Goal: Information Seeking & Learning: Learn about a topic

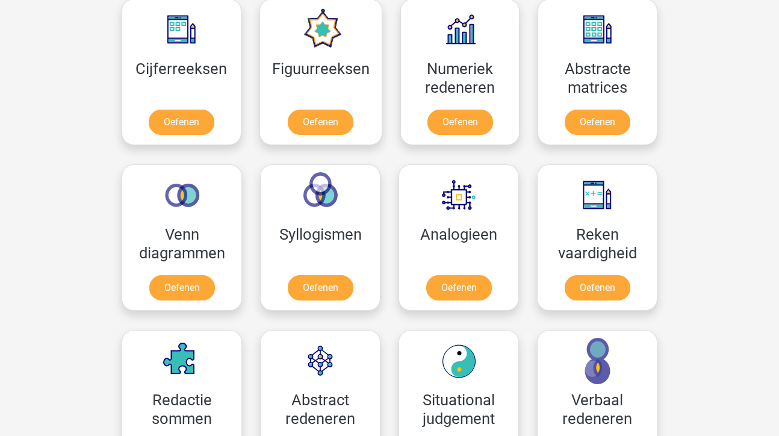
scroll to position [642, 0]
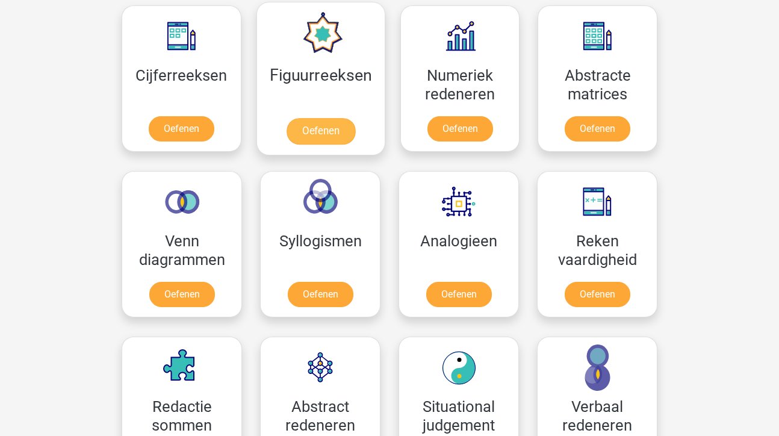
click at [327, 134] on link "Oefenen" at bounding box center [320, 131] width 69 height 26
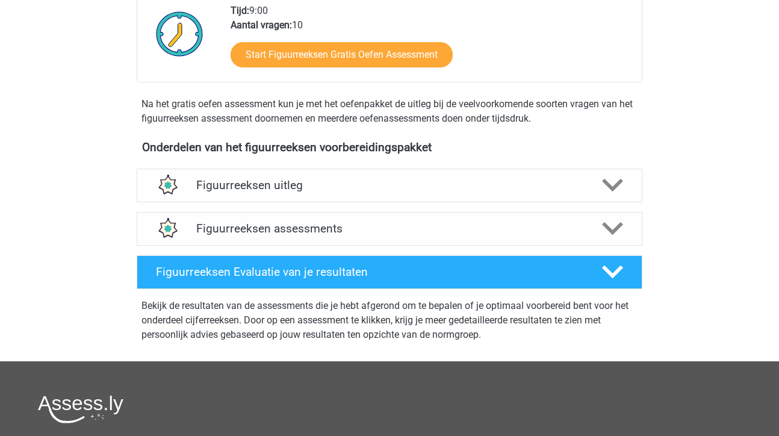
scroll to position [323, 0]
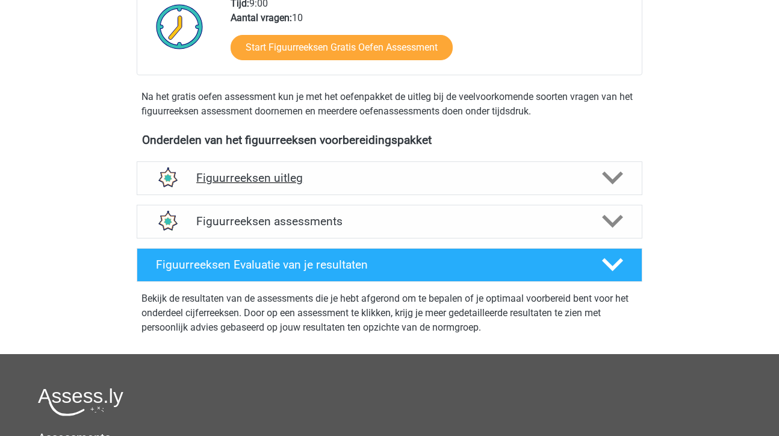
click at [607, 181] on icon at bounding box center [612, 177] width 21 height 21
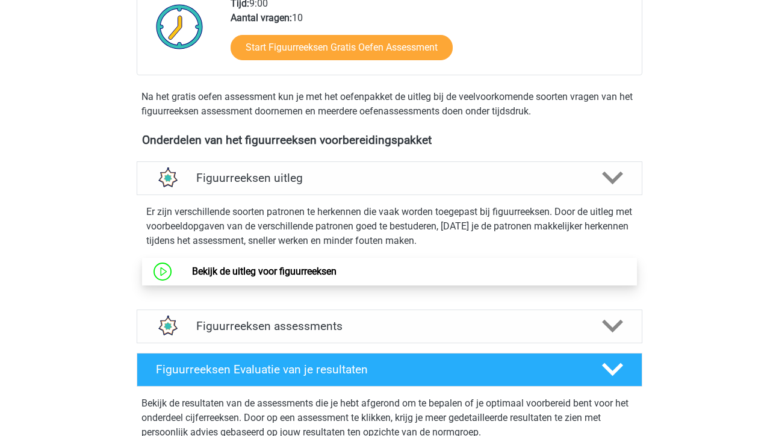
click at [336, 277] on link "Bekijk de uitleg voor figuurreeksen" at bounding box center [264, 270] width 144 height 11
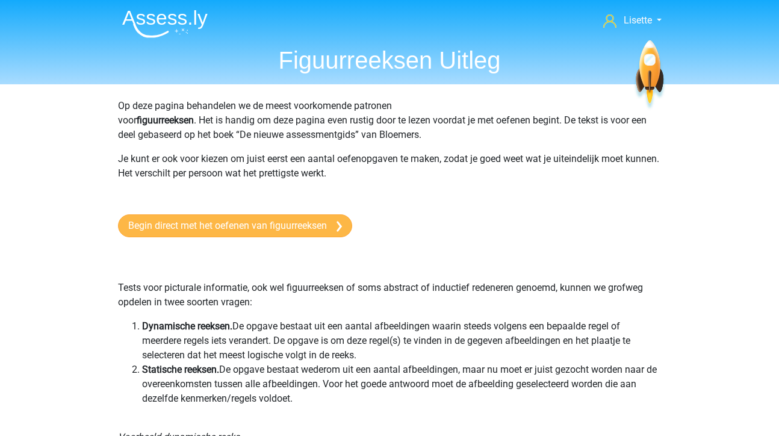
click at [267, 226] on link "Begin direct met het oefenen van figuurreeksen" at bounding box center [235, 225] width 234 height 23
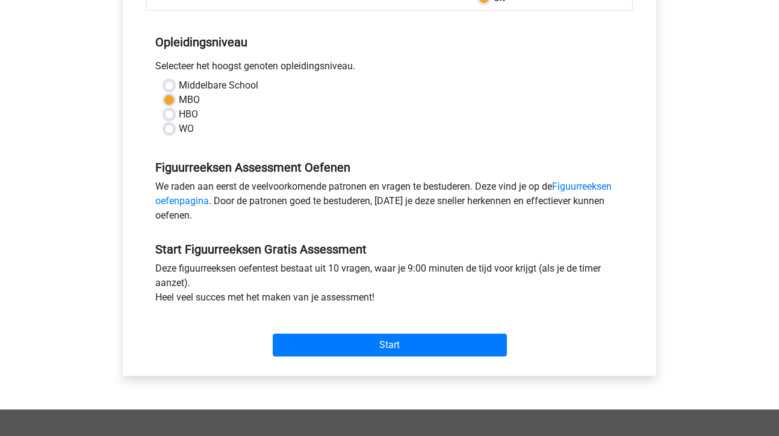
scroll to position [231, 0]
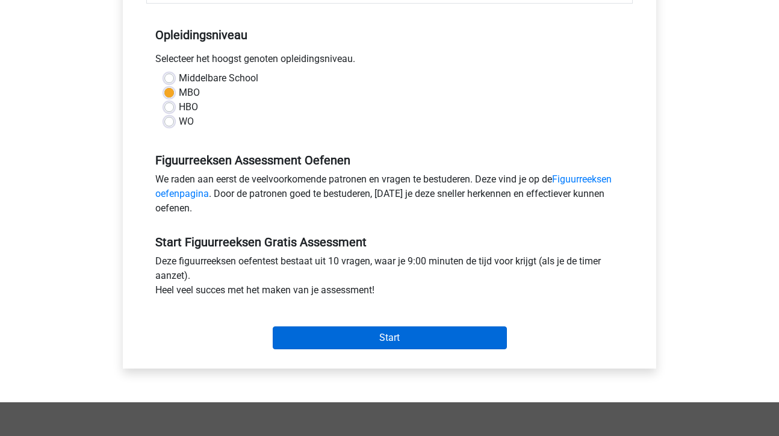
click at [371, 344] on input "Start" at bounding box center [390, 337] width 234 height 23
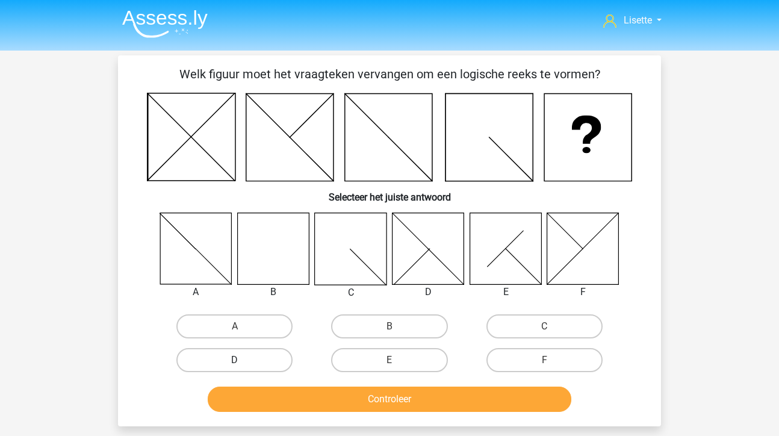
click at [252, 357] on label "D" at bounding box center [234, 360] width 116 height 24
click at [243, 360] on input "D" at bounding box center [239, 364] width 8 height 8
radio input "true"
click at [396, 404] on button "Controleer" at bounding box center [390, 398] width 364 height 25
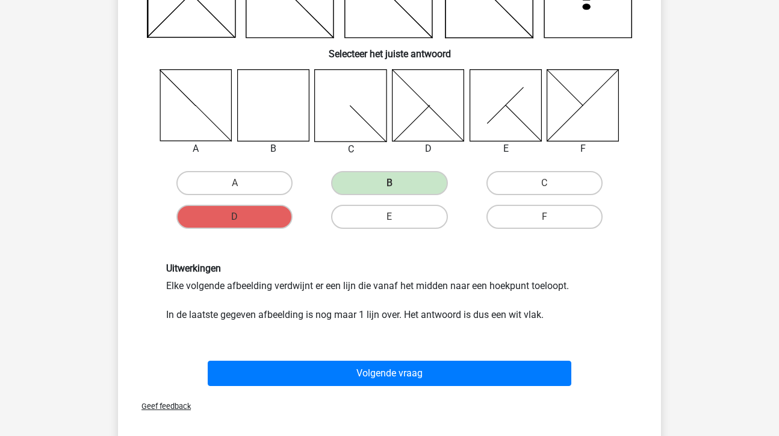
scroll to position [154, 0]
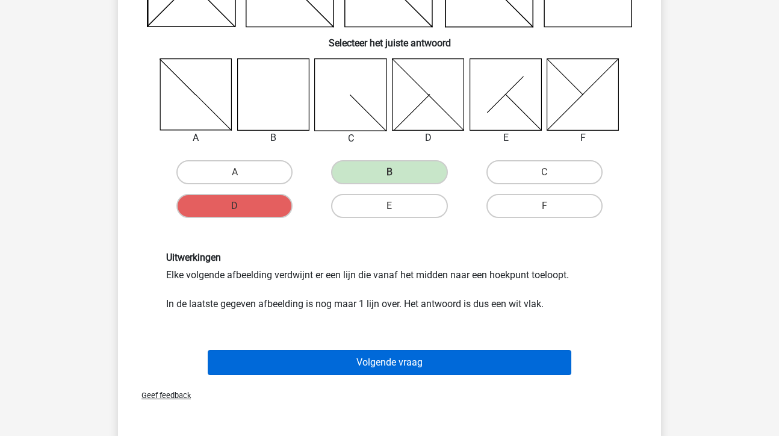
click at [389, 361] on button "Volgende vraag" at bounding box center [390, 362] width 364 height 25
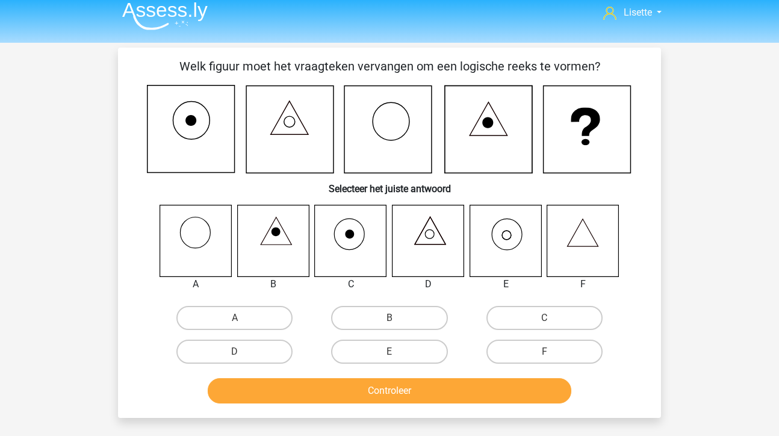
scroll to position [4, 0]
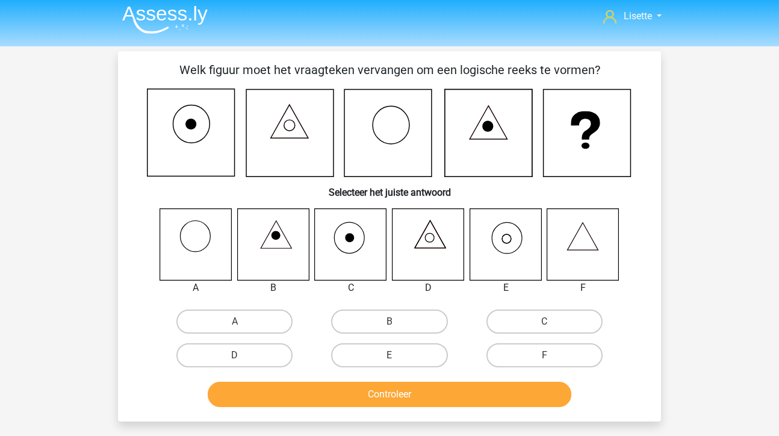
click at [589, 241] on icon at bounding box center [583, 244] width 72 height 72
click at [195, 247] on icon at bounding box center [196, 244] width 72 height 72
click at [233, 321] on label "A" at bounding box center [234, 321] width 116 height 24
click at [235, 321] on input "A" at bounding box center [239, 325] width 8 height 8
radio input "true"
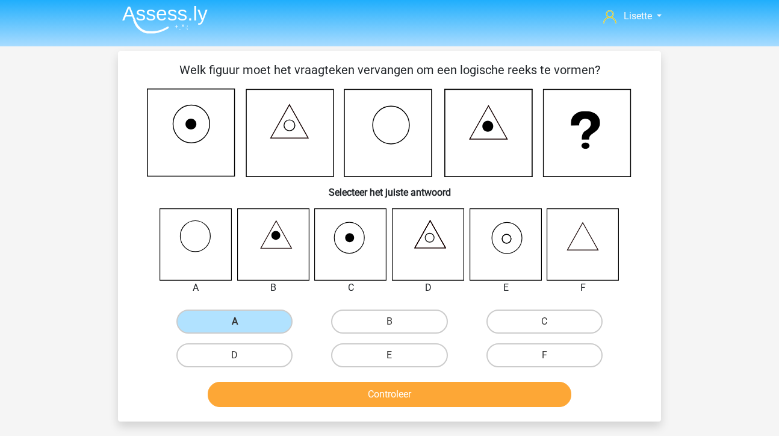
click at [507, 234] on icon at bounding box center [506, 238] width 9 height 9
click at [419, 356] on label "E" at bounding box center [389, 355] width 116 height 24
click at [397, 356] on input "E" at bounding box center [393, 359] width 8 height 8
radio input "true"
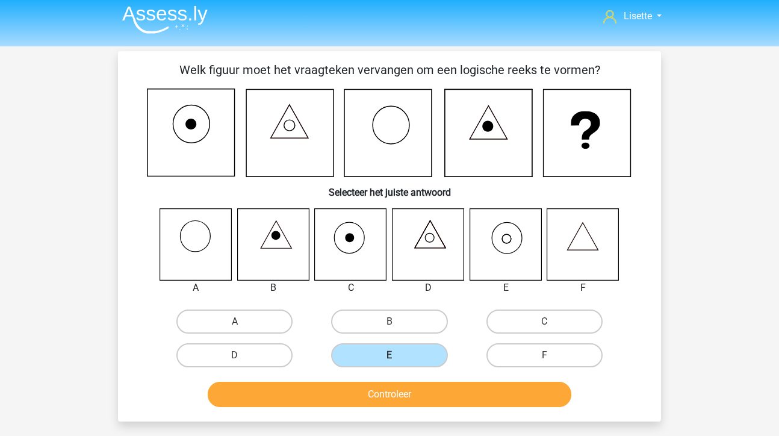
click at [438, 398] on button "Controleer" at bounding box center [390, 394] width 364 height 25
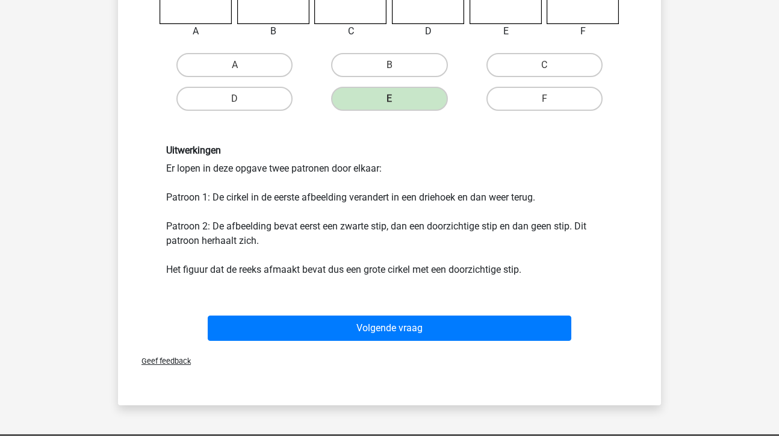
scroll to position [264, 0]
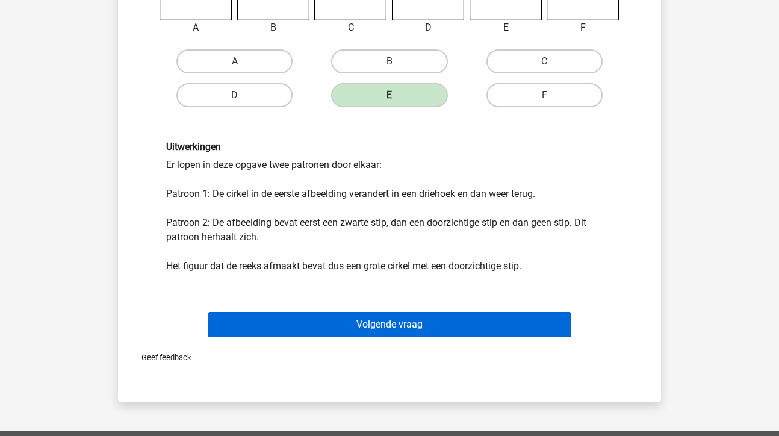
click at [412, 328] on button "Volgende vraag" at bounding box center [390, 324] width 364 height 25
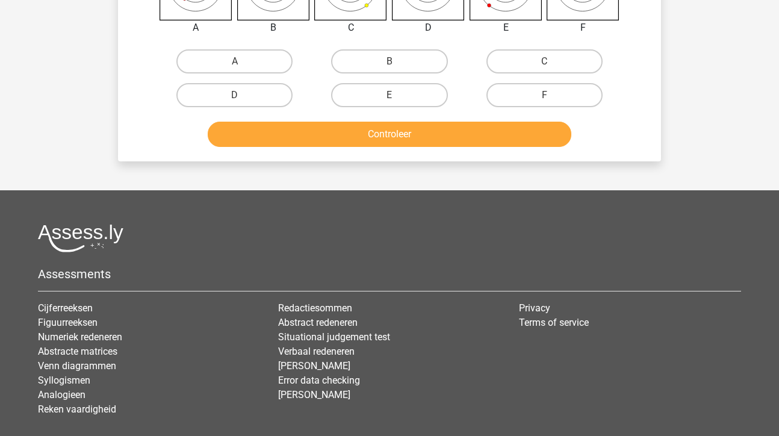
scroll to position [55, 0]
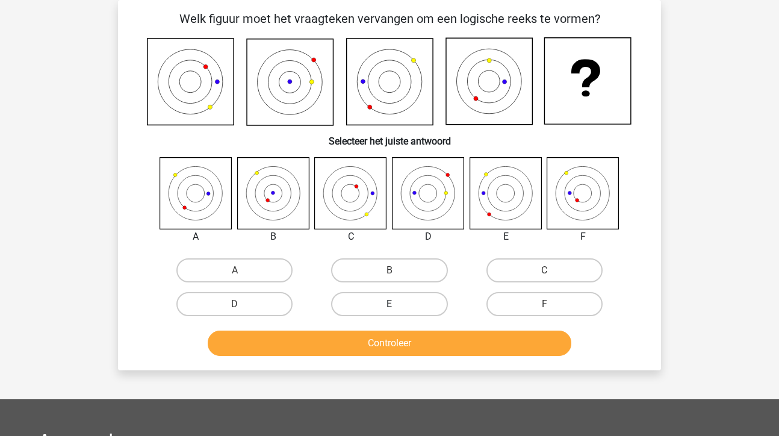
click at [419, 307] on label "E" at bounding box center [389, 304] width 116 height 24
click at [397, 307] on input "E" at bounding box center [393, 308] width 8 height 8
radio input "true"
click at [407, 349] on button "Controleer" at bounding box center [390, 342] width 364 height 25
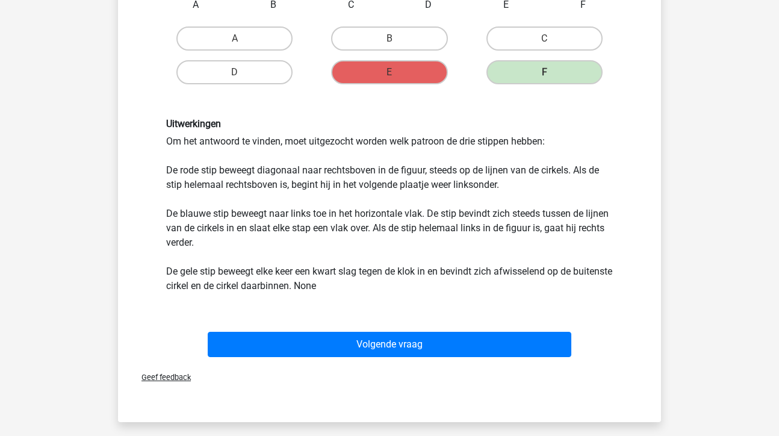
scroll to position [292, 0]
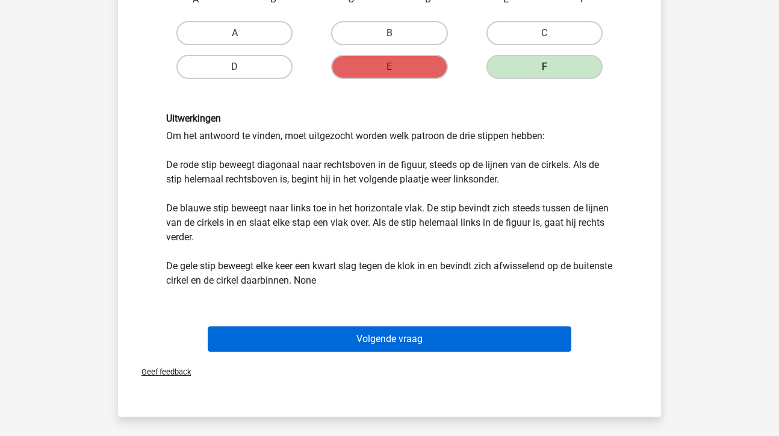
click at [377, 342] on button "Volgende vraag" at bounding box center [390, 338] width 364 height 25
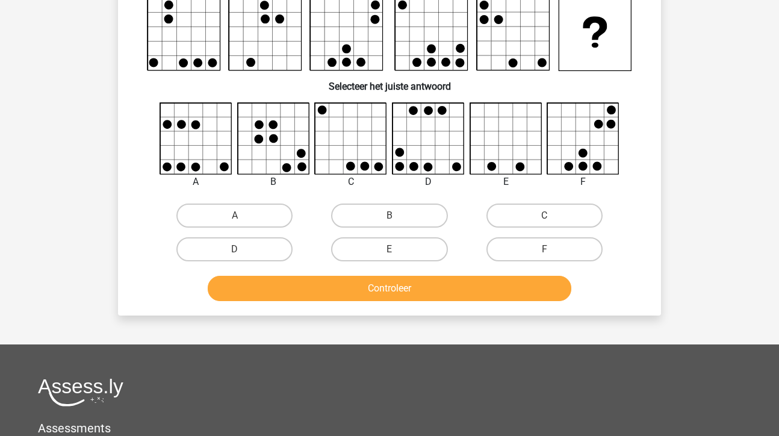
scroll to position [55, 0]
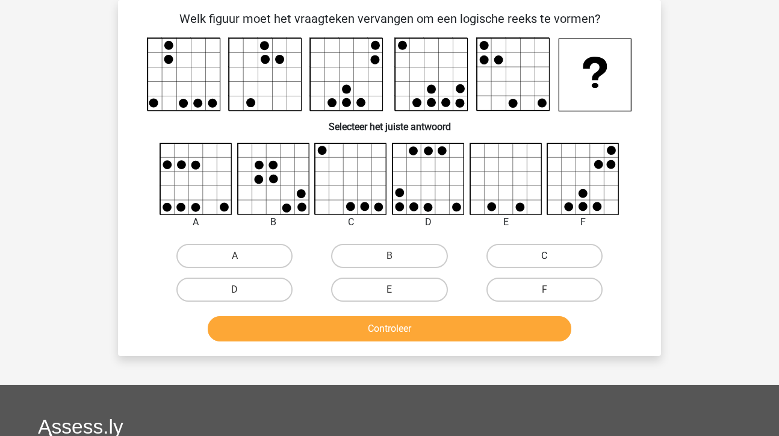
click at [537, 250] on label "C" at bounding box center [544, 256] width 116 height 24
click at [544, 256] on input "C" at bounding box center [548, 260] width 8 height 8
radio input "true"
click at [368, 339] on button "Controleer" at bounding box center [390, 328] width 364 height 25
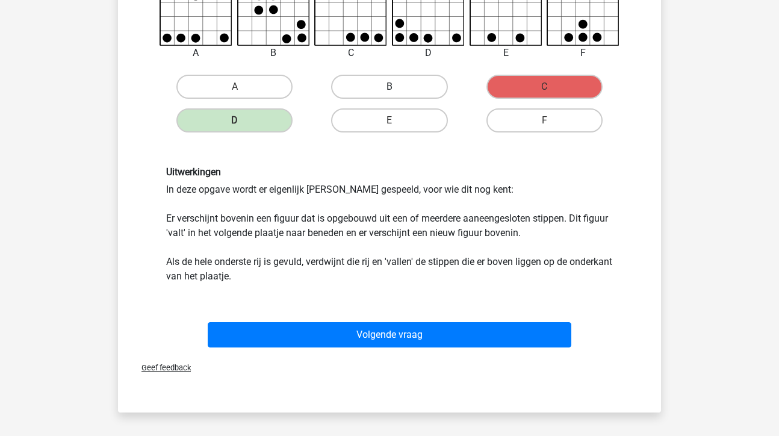
scroll to position [226, 0]
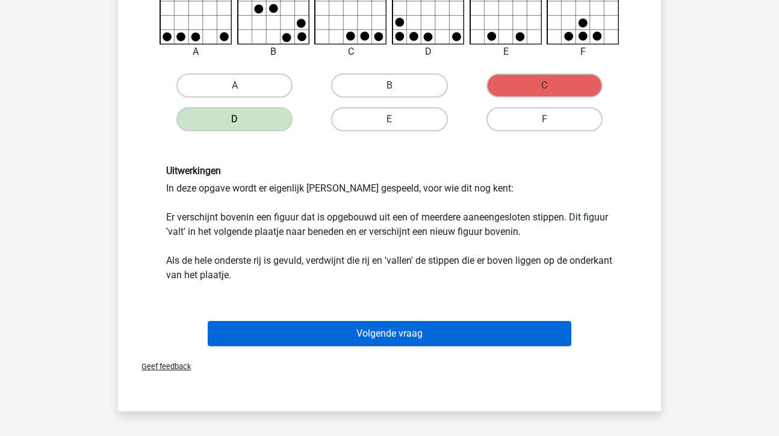
click at [391, 335] on button "Volgende vraag" at bounding box center [390, 333] width 364 height 25
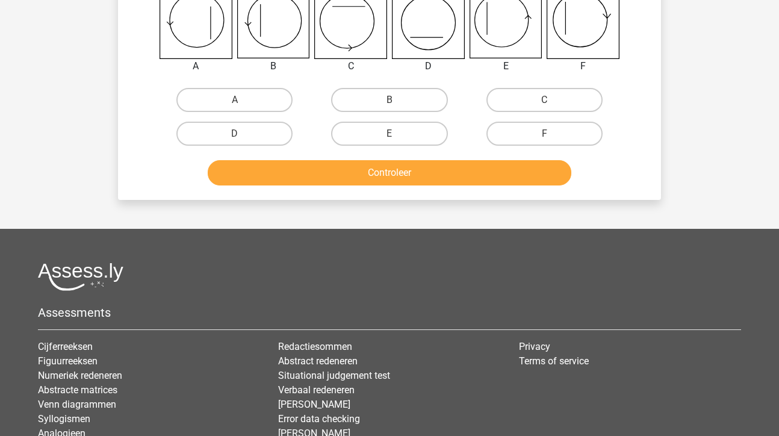
scroll to position [55, 0]
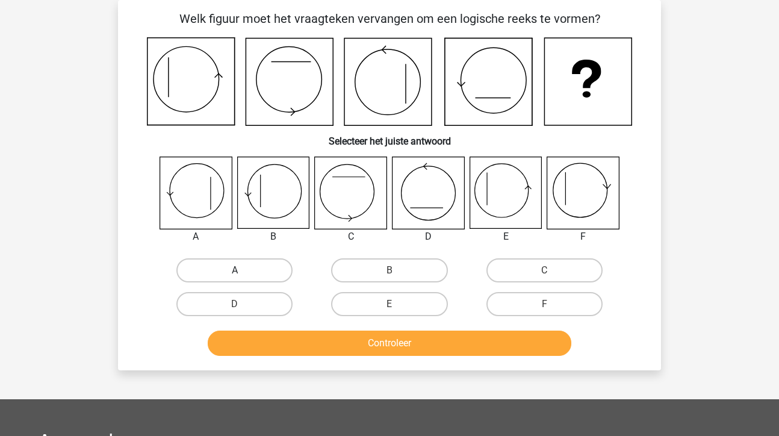
click at [241, 270] on label "A" at bounding box center [234, 270] width 116 height 24
click at [241, 270] on input "A" at bounding box center [239, 274] width 8 height 8
radio input "true"
click at [372, 347] on button "Controleer" at bounding box center [390, 342] width 364 height 25
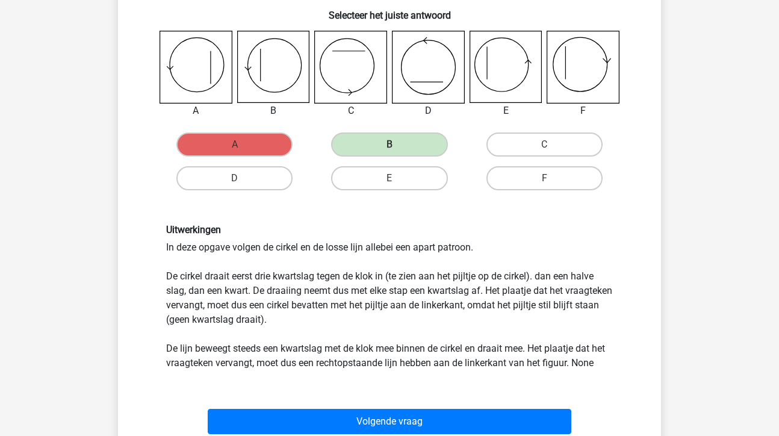
scroll to position [195, 0]
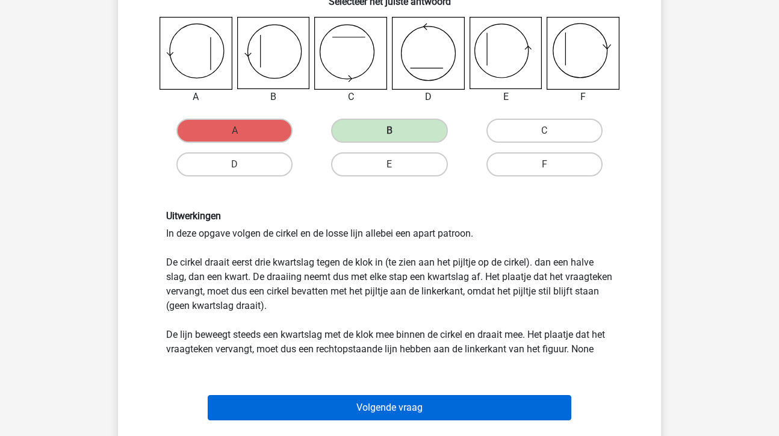
click at [380, 404] on button "Volgende vraag" at bounding box center [390, 407] width 364 height 25
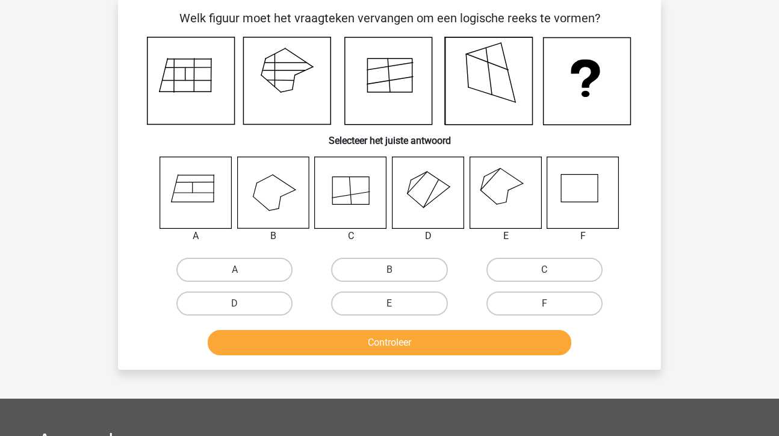
scroll to position [55, 0]
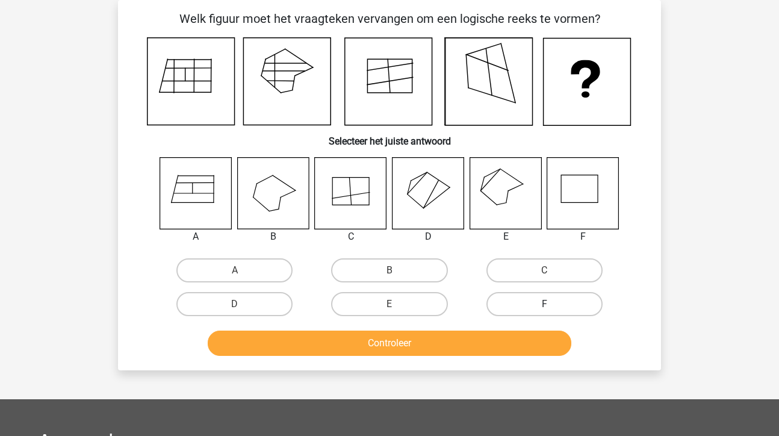
click at [539, 299] on label "F" at bounding box center [544, 304] width 116 height 24
click at [544, 304] on input "F" at bounding box center [548, 308] width 8 height 8
radio input "true"
click at [368, 347] on button "Controleer" at bounding box center [390, 342] width 364 height 25
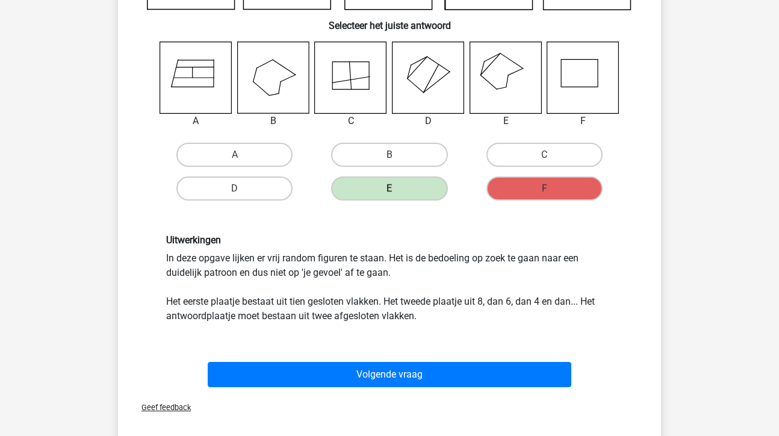
scroll to position [203, 0]
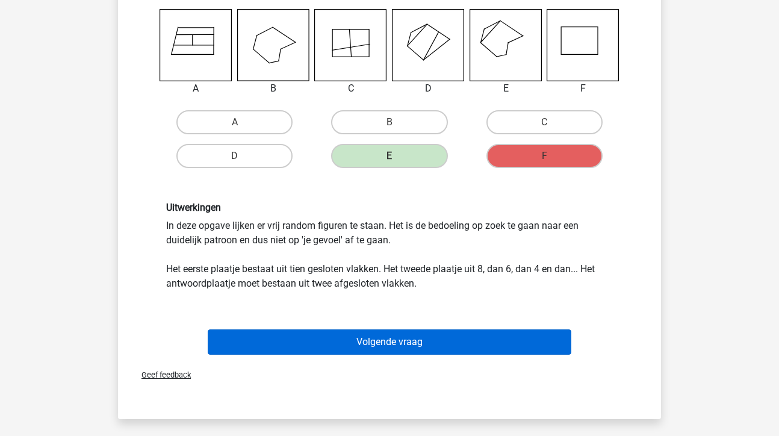
click at [376, 342] on button "Volgende vraag" at bounding box center [390, 341] width 364 height 25
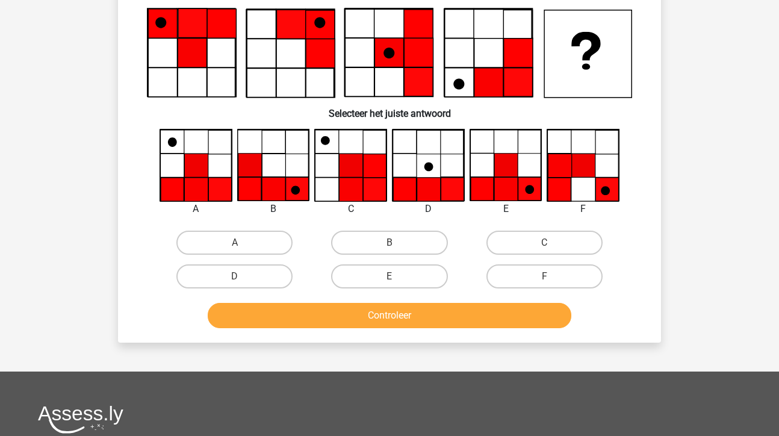
scroll to position [55, 0]
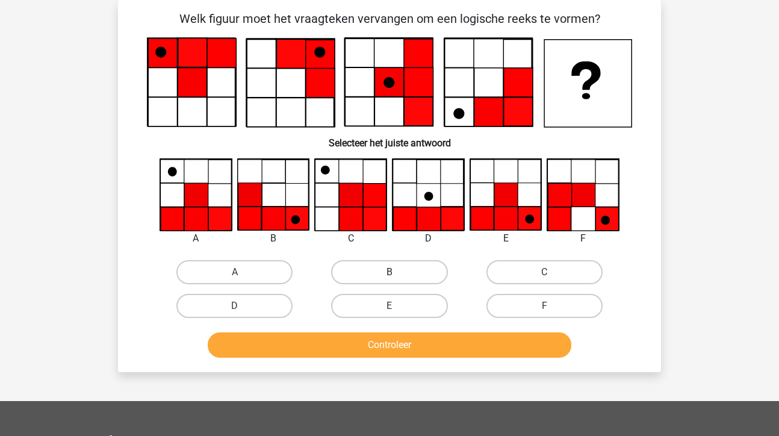
click at [401, 270] on label "B" at bounding box center [389, 272] width 116 height 24
click at [397, 272] on input "B" at bounding box center [393, 276] width 8 height 8
radio input "true"
click at [379, 347] on button "Controleer" at bounding box center [390, 344] width 364 height 25
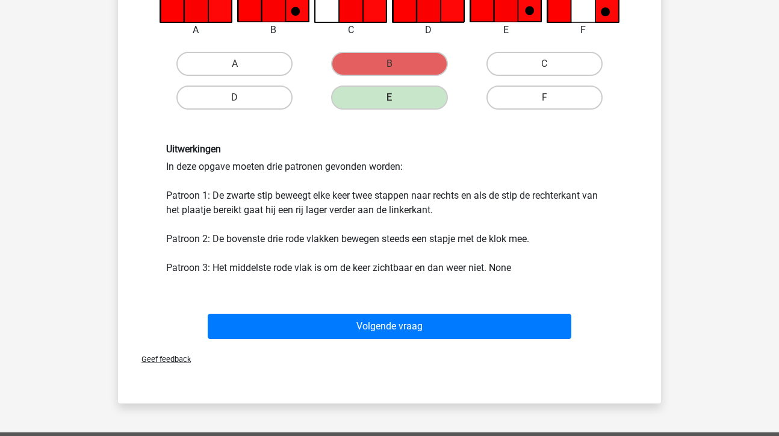
scroll to position [265, 0]
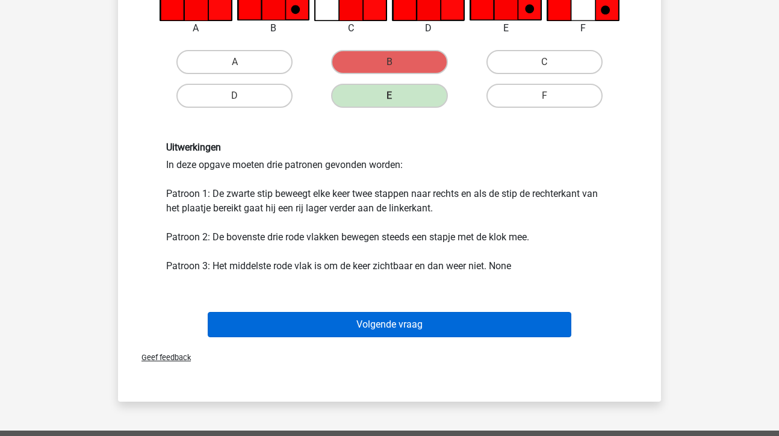
click at [404, 327] on button "Volgende vraag" at bounding box center [390, 324] width 364 height 25
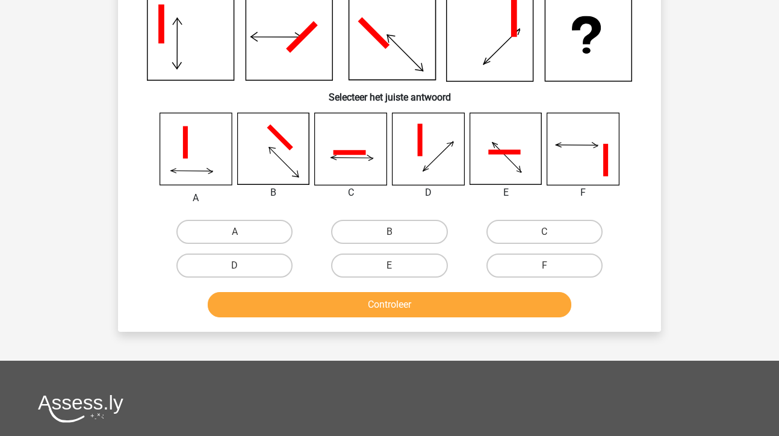
scroll to position [55, 0]
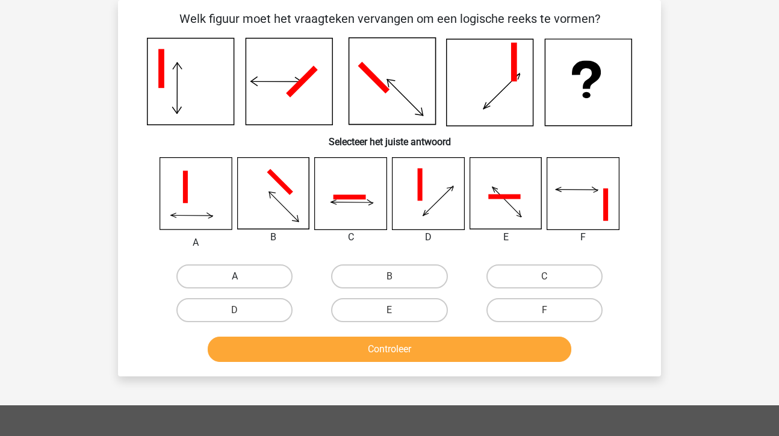
click at [267, 272] on label "A" at bounding box center [234, 276] width 116 height 24
click at [243, 276] on input "A" at bounding box center [239, 280] width 8 height 8
radio input "true"
click at [380, 354] on button "Controleer" at bounding box center [390, 348] width 364 height 25
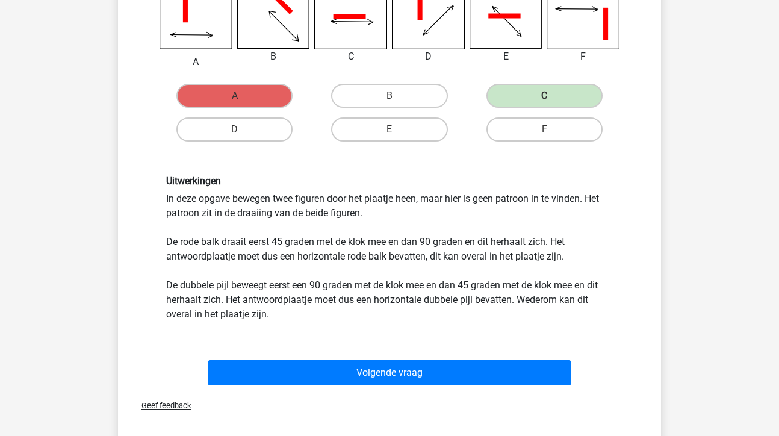
scroll to position [241, 0]
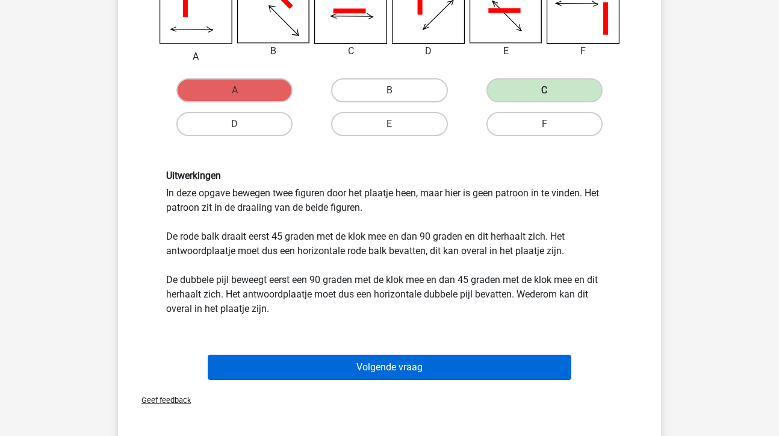
click at [410, 363] on button "Volgende vraag" at bounding box center [390, 366] width 364 height 25
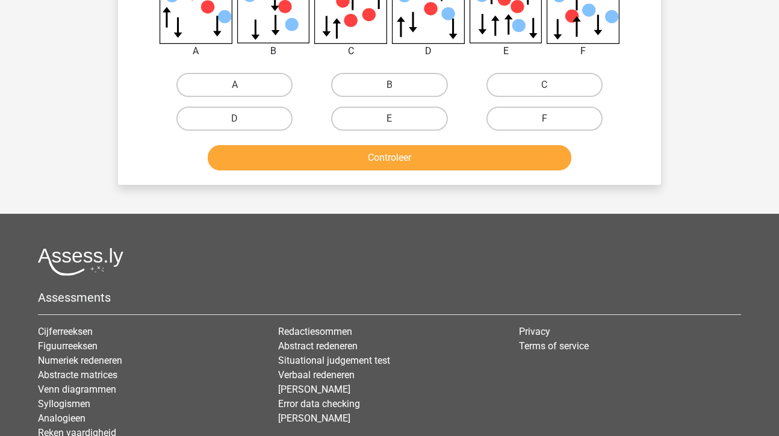
scroll to position [55, 0]
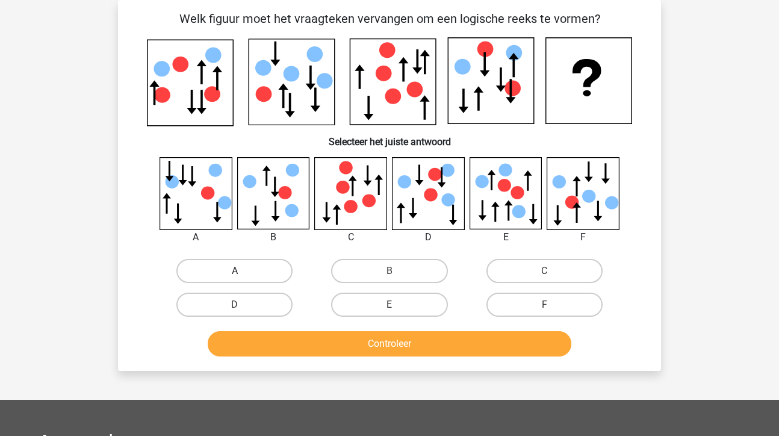
click at [209, 267] on label "A" at bounding box center [234, 271] width 116 height 24
click at [235, 271] on input "A" at bounding box center [239, 275] width 8 height 8
radio input "true"
click at [332, 347] on button "Controleer" at bounding box center [390, 343] width 364 height 25
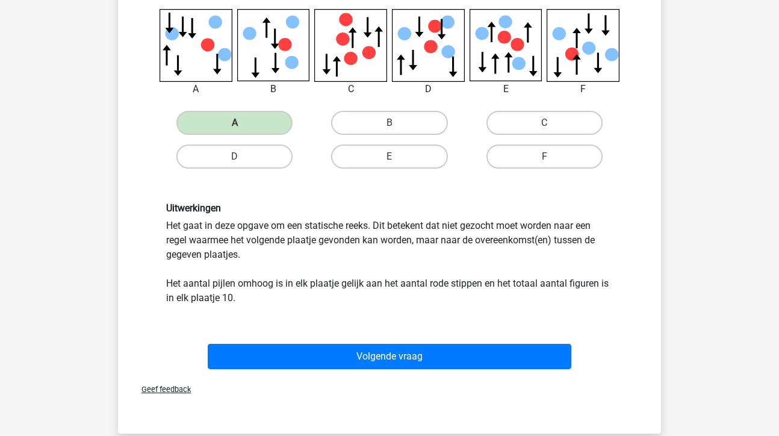
scroll to position [241, 0]
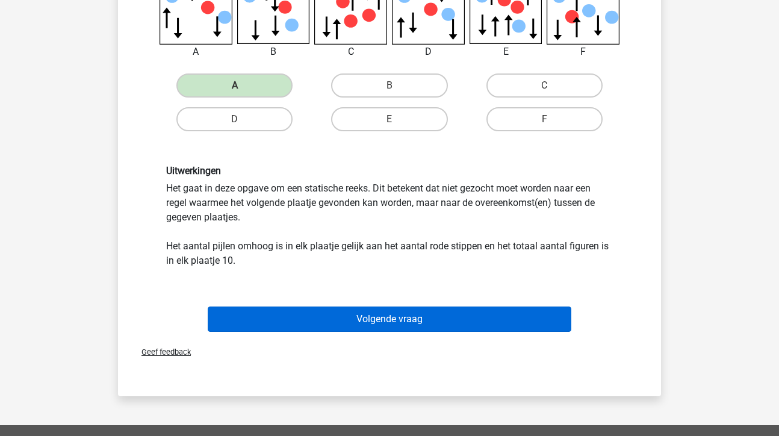
click at [389, 321] on button "Volgende vraag" at bounding box center [390, 318] width 364 height 25
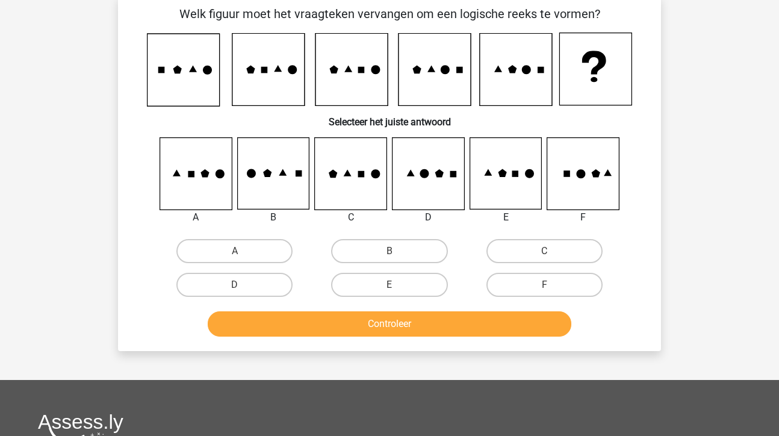
scroll to position [55, 0]
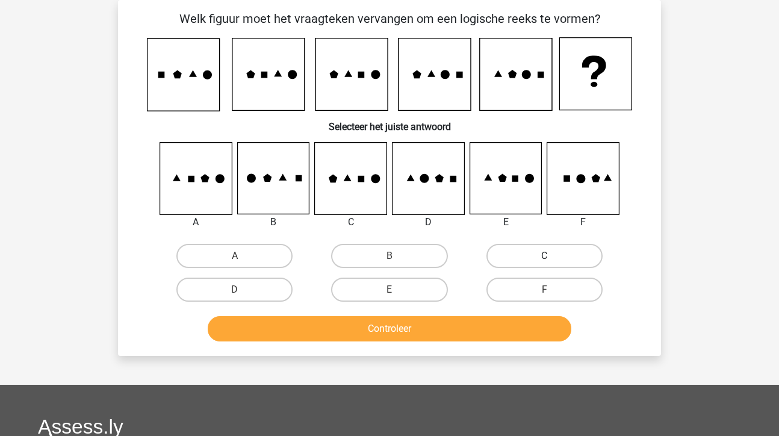
click at [529, 253] on label "C" at bounding box center [544, 256] width 116 height 24
click at [544, 256] on input "C" at bounding box center [548, 260] width 8 height 8
radio input "true"
click at [375, 333] on button "Controleer" at bounding box center [390, 328] width 364 height 25
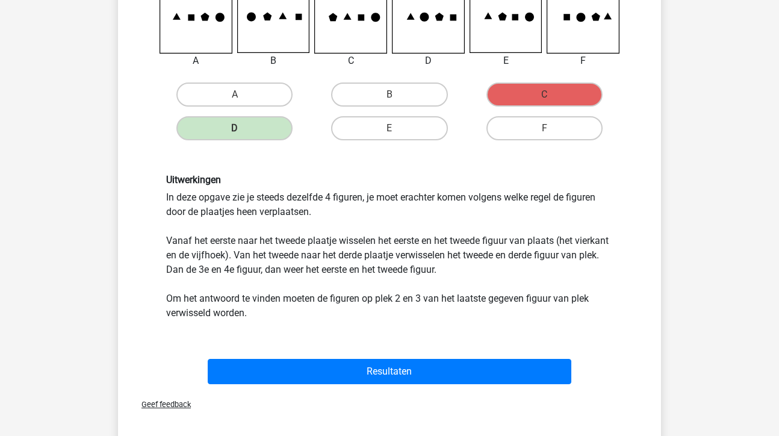
scroll to position [218, 0]
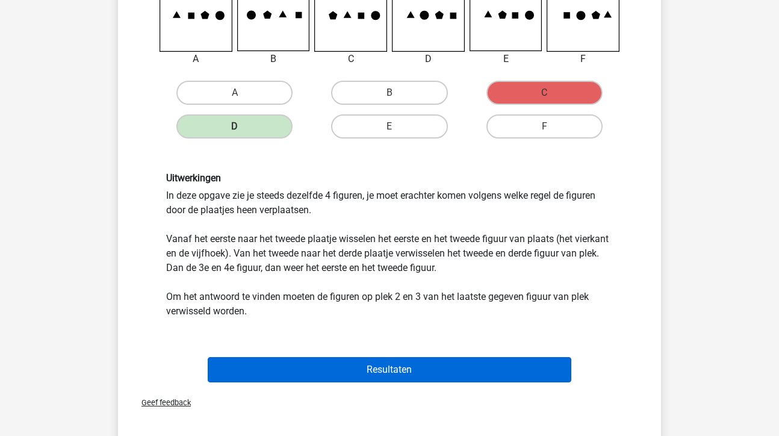
click at [382, 371] on button "Resultaten" at bounding box center [390, 369] width 364 height 25
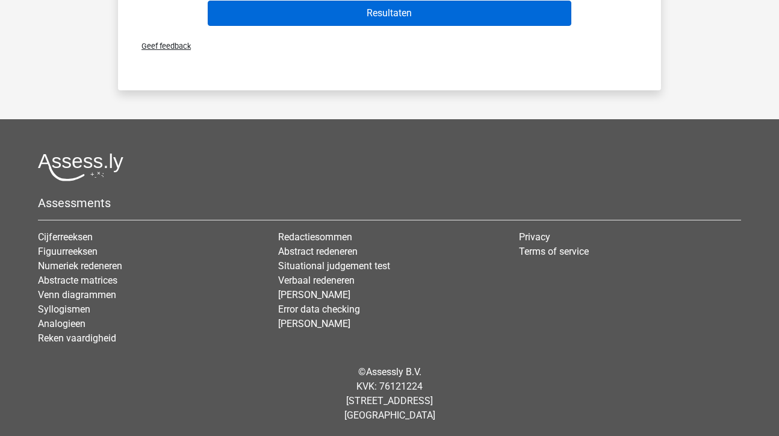
scroll to position [576, 0]
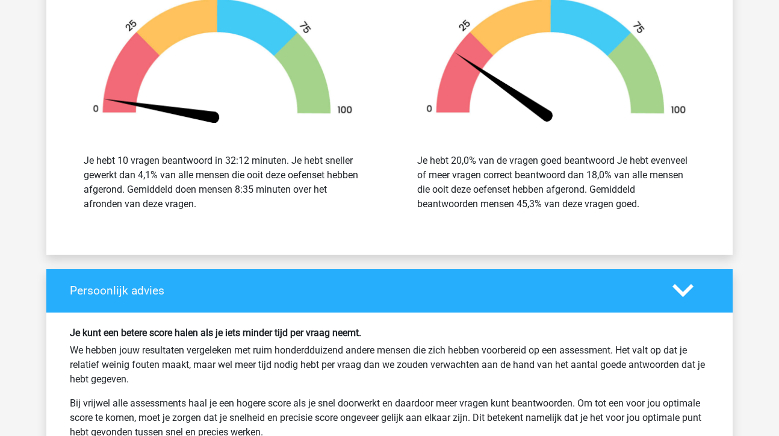
scroll to position [1304, 0]
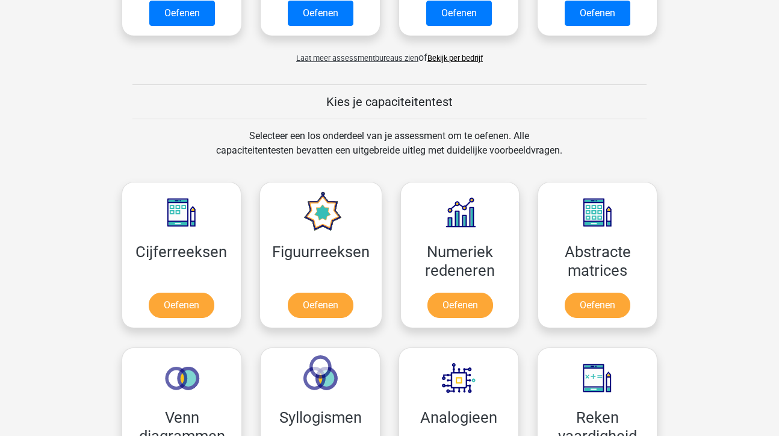
scroll to position [418, 0]
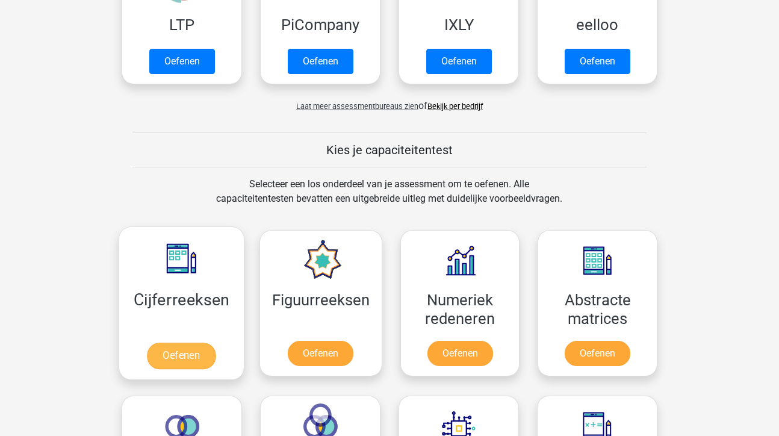
click at [184, 360] on link "Oefenen" at bounding box center [181, 355] width 69 height 26
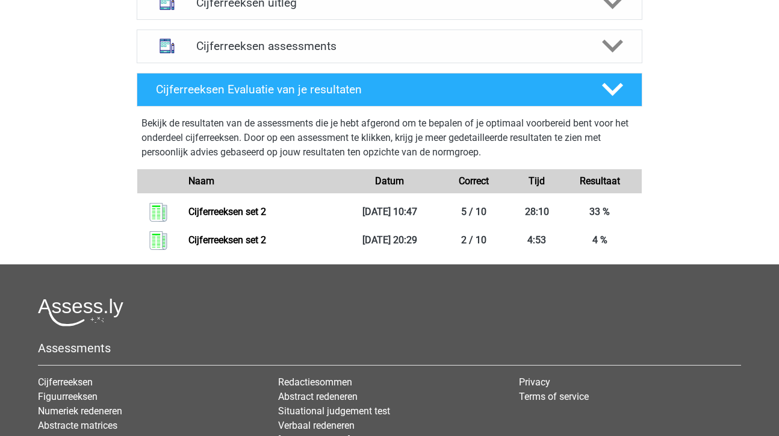
scroll to position [509, 0]
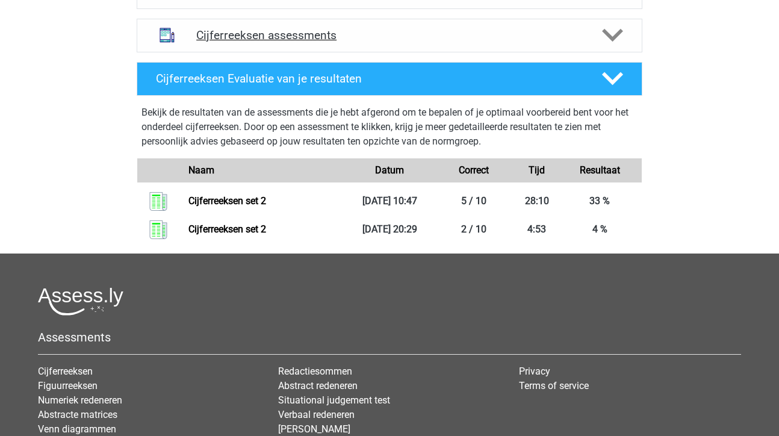
click at [297, 42] on h4 "Cijferreeksen assessments" at bounding box center [389, 35] width 386 height 14
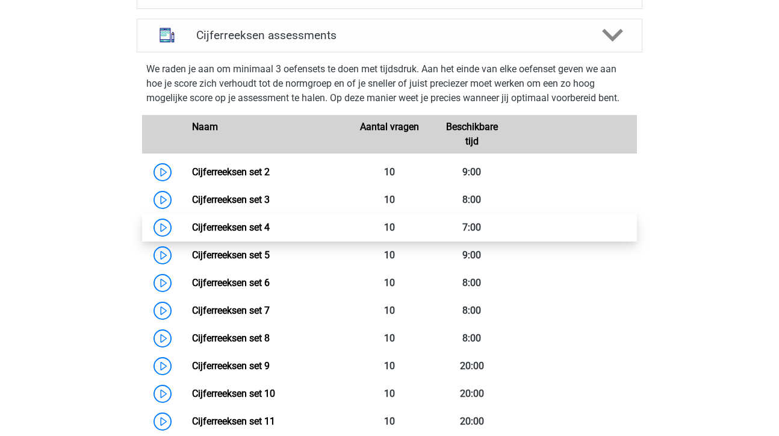
click at [253, 233] on link "Cijferreeksen set 4" at bounding box center [231, 226] width 78 height 11
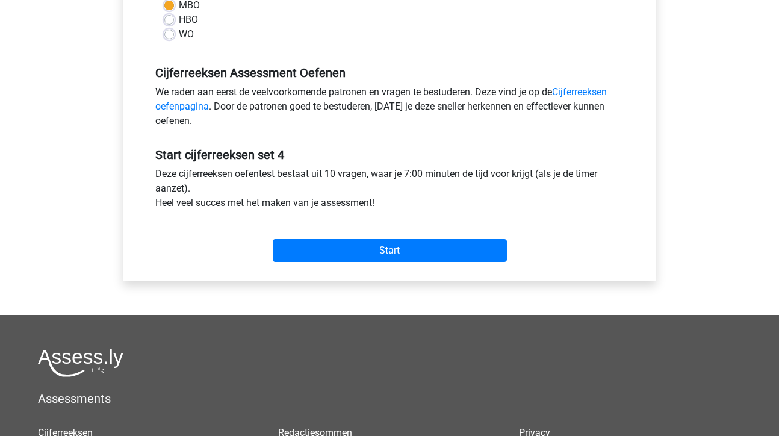
scroll to position [319, 0]
drag, startPoint x: 52, startPoint y: 274, endPoint x: 46, endPoint y: 277, distance: 6.2
click at [46, 277] on div "Lisette lmbkuiken@gmail.com Nederlands English" at bounding box center [389, 156] width 779 height 951
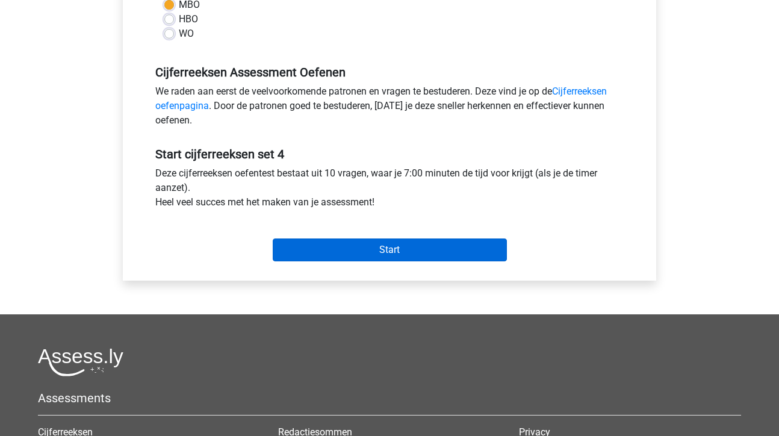
click at [353, 255] on input "Start" at bounding box center [390, 249] width 234 height 23
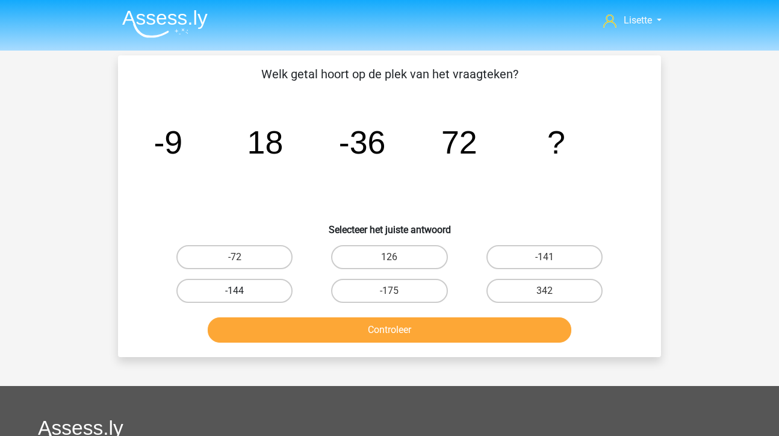
click at [233, 285] on label "-144" at bounding box center [234, 291] width 116 height 24
click at [235, 291] on input "-144" at bounding box center [239, 295] width 8 height 8
radio input "true"
click at [412, 327] on button "Controleer" at bounding box center [390, 329] width 364 height 25
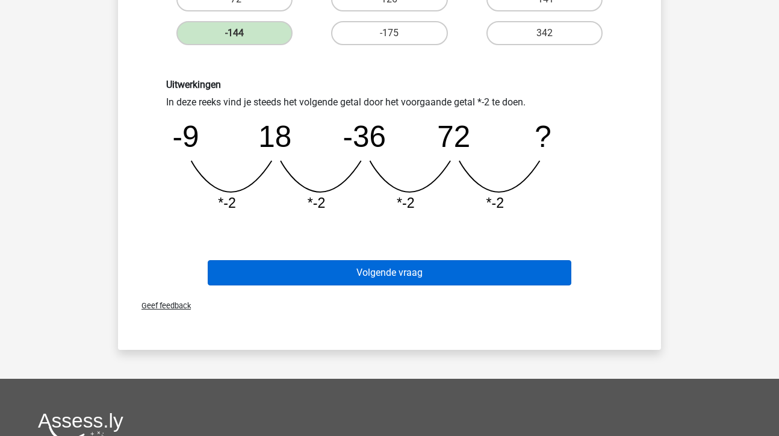
scroll to position [263, 0]
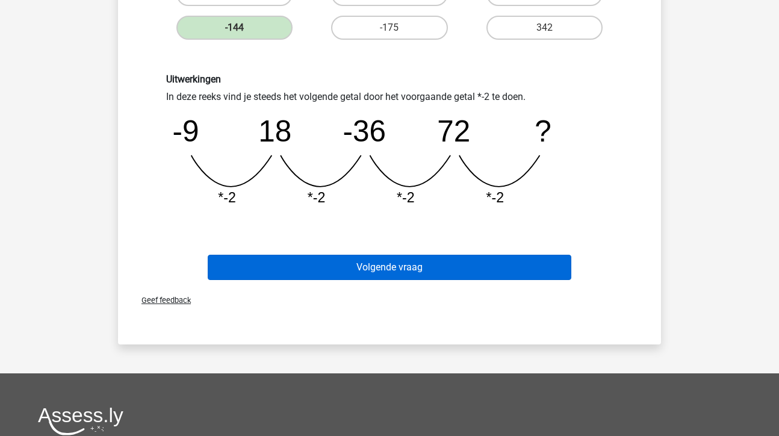
click at [404, 261] on button "Volgende vraag" at bounding box center [390, 267] width 364 height 25
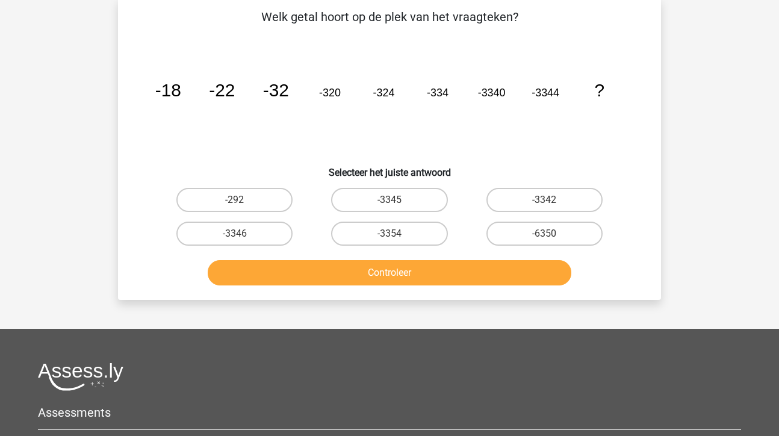
scroll to position [55, 0]
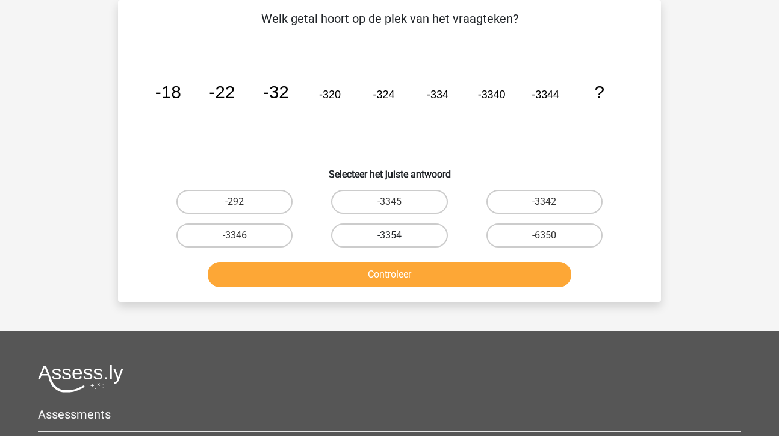
click at [373, 240] on label "-3354" at bounding box center [389, 235] width 116 height 24
click at [389, 240] on input "-3354" at bounding box center [393, 239] width 8 height 8
radio input "true"
click at [407, 279] on button "Controleer" at bounding box center [390, 274] width 364 height 25
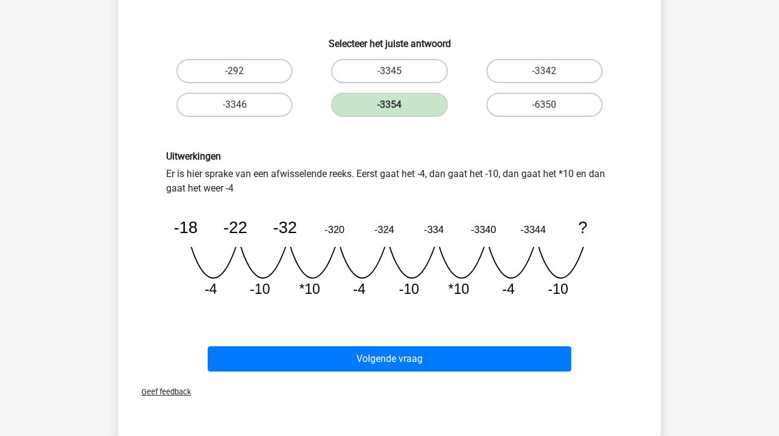
scroll to position [187, 0]
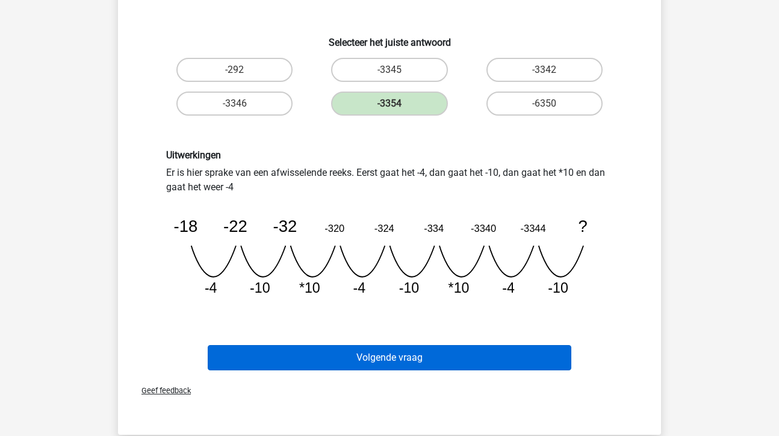
click at [433, 356] on button "Volgende vraag" at bounding box center [390, 357] width 364 height 25
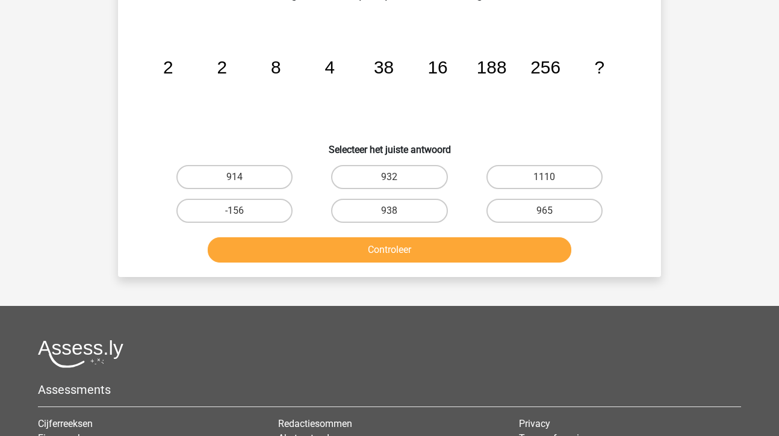
scroll to position [55, 0]
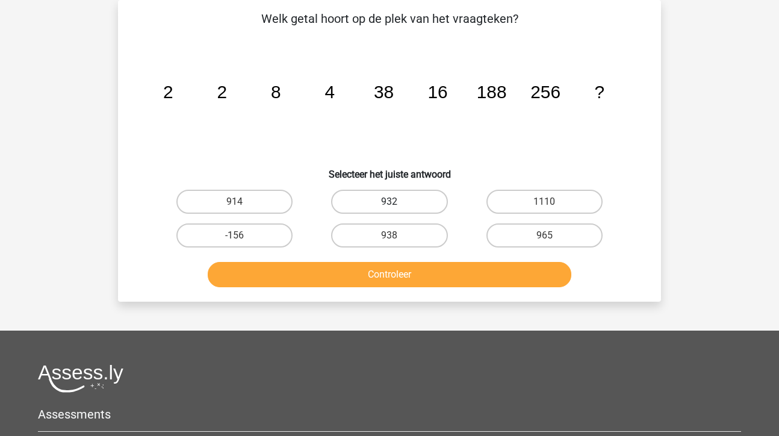
click at [370, 207] on label "932" at bounding box center [389, 202] width 116 height 24
click at [389, 207] on input "932" at bounding box center [393, 206] width 8 height 8
radio input "true"
click at [374, 282] on button "Controleer" at bounding box center [390, 274] width 364 height 25
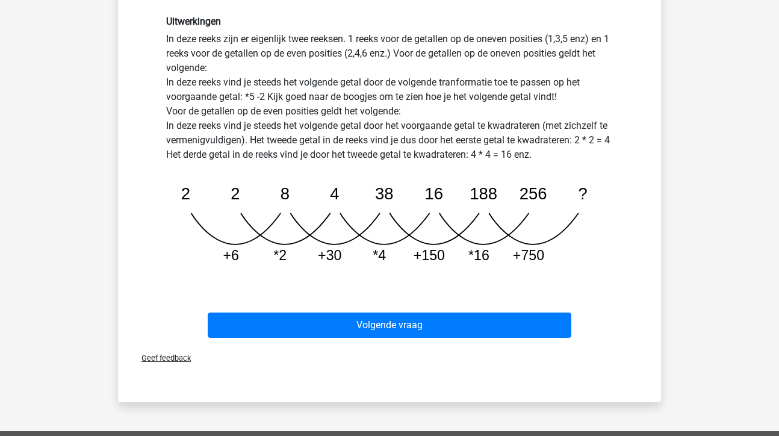
scroll to position [322, 0]
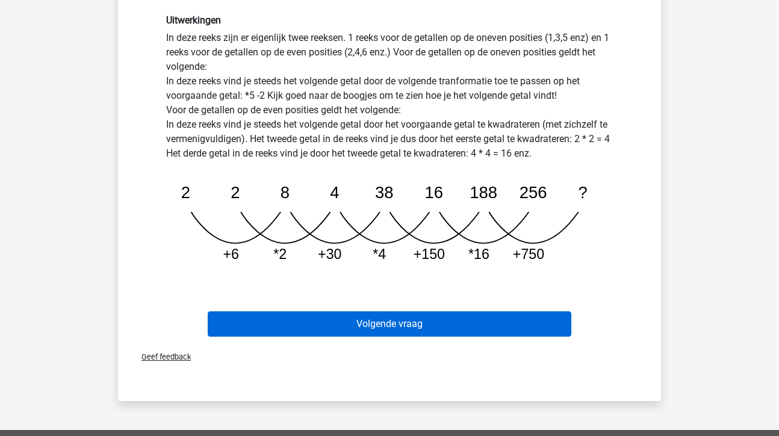
click at [395, 323] on button "Volgende vraag" at bounding box center [390, 323] width 364 height 25
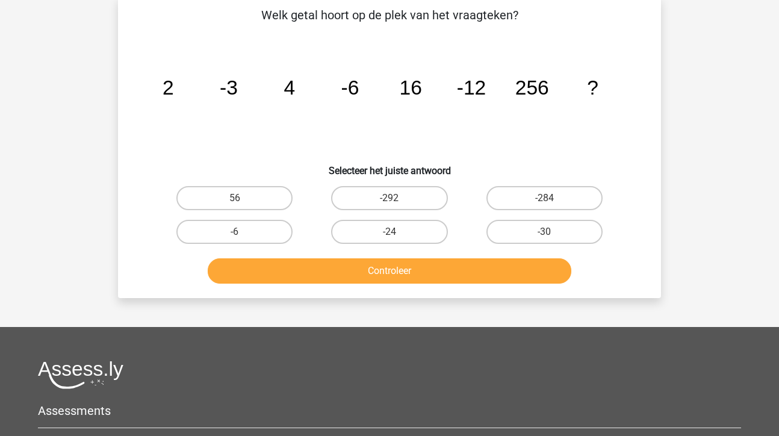
scroll to position [55, 0]
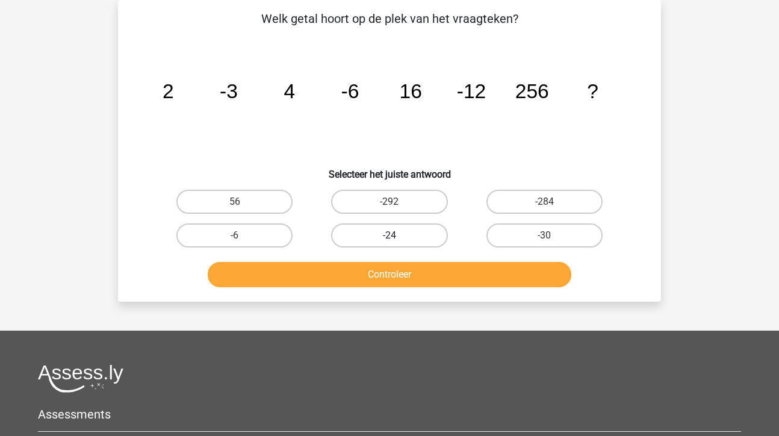
click at [398, 239] on label "-24" at bounding box center [389, 235] width 116 height 24
click at [397, 239] on input "-24" at bounding box center [393, 239] width 8 height 8
radio input "true"
click at [388, 295] on div "Welk getal hoort op de plek van het vraagteken? image/svg+xml 2 -3 4 -6 16 -12 …" at bounding box center [389, 151] width 543 height 302
click at [381, 270] on button "Controleer" at bounding box center [390, 274] width 364 height 25
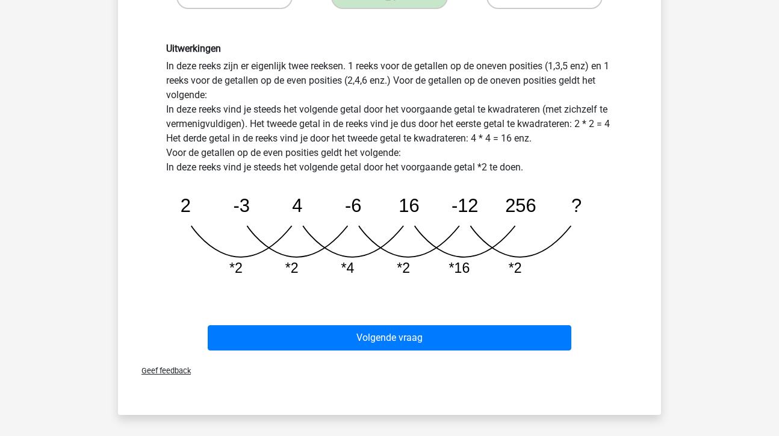
scroll to position [294, 0]
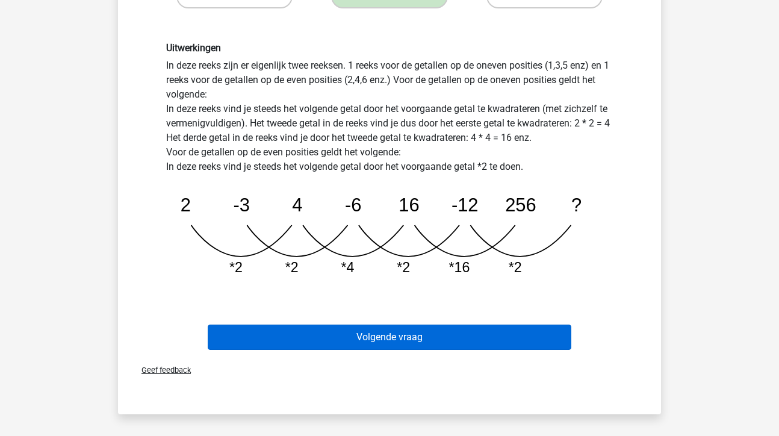
click at [413, 333] on button "Volgende vraag" at bounding box center [390, 336] width 364 height 25
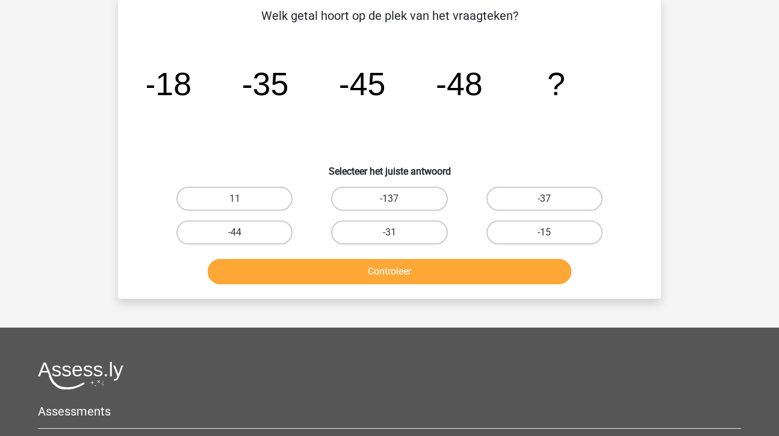
scroll to position [55, 0]
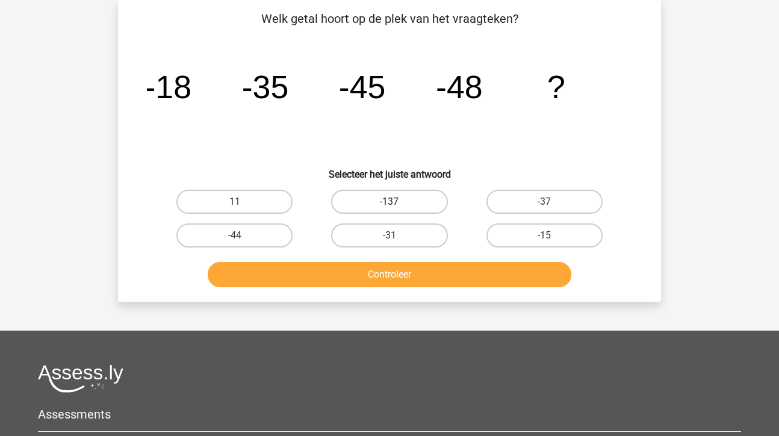
click at [387, 203] on label "-137" at bounding box center [389, 202] width 116 height 24
click at [389, 203] on input "-137" at bounding box center [393, 206] width 8 height 8
radio input "true"
click at [403, 274] on button "Controleer" at bounding box center [390, 274] width 364 height 25
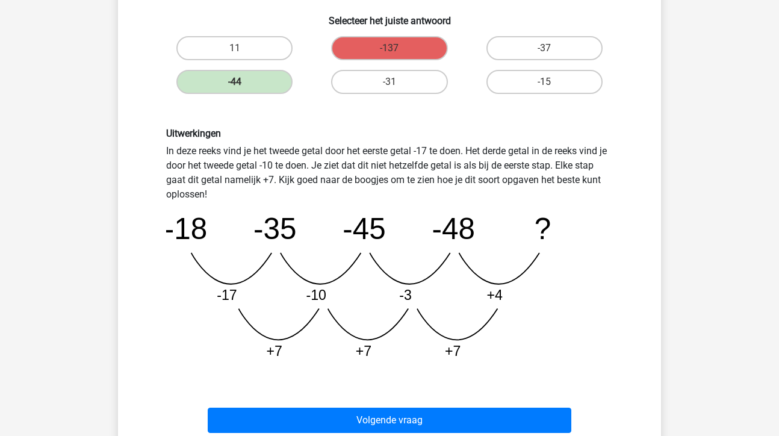
scroll to position [210, 0]
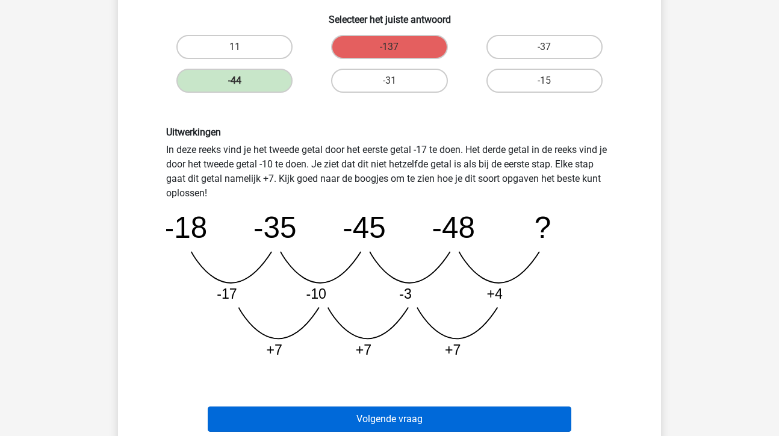
click at [395, 423] on button "Volgende vraag" at bounding box center [390, 418] width 364 height 25
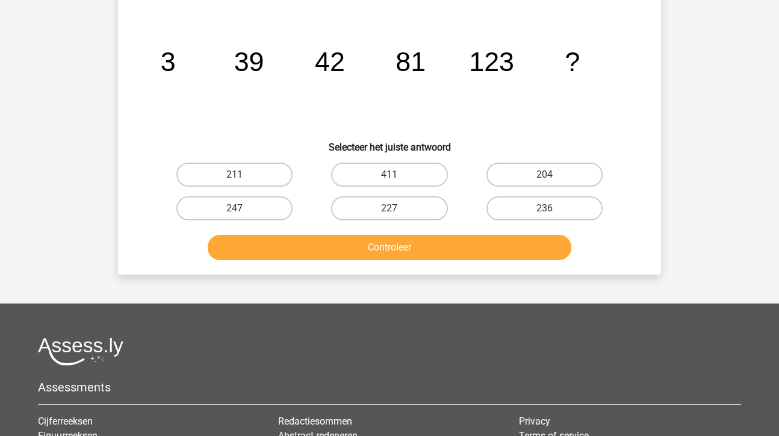
scroll to position [55, 0]
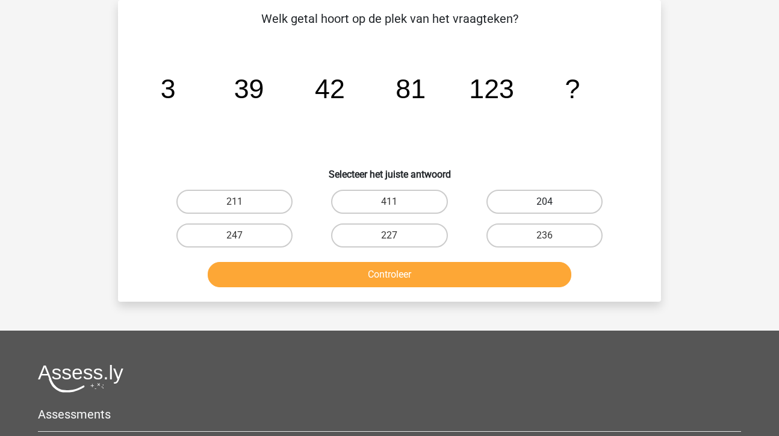
click at [536, 197] on label "204" at bounding box center [544, 202] width 116 height 24
click at [544, 202] on input "204" at bounding box center [548, 206] width 8 height 8
radio input "true"
click at [398, 274] on button "Controleer" at bounding box center [390, 274] width 364 height 25
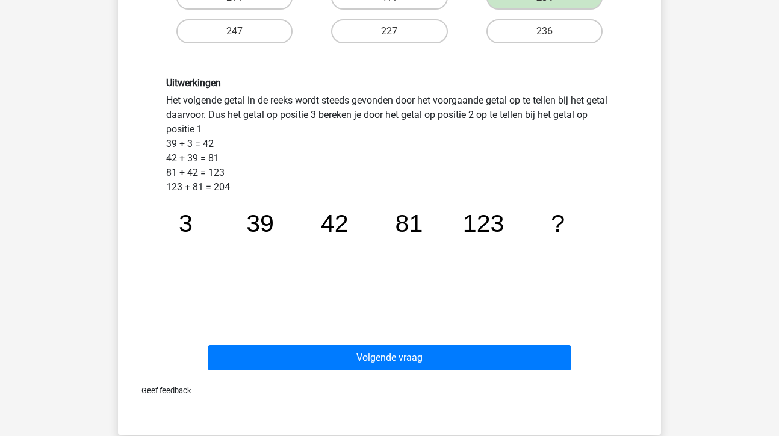
scroll to position [263, 0]
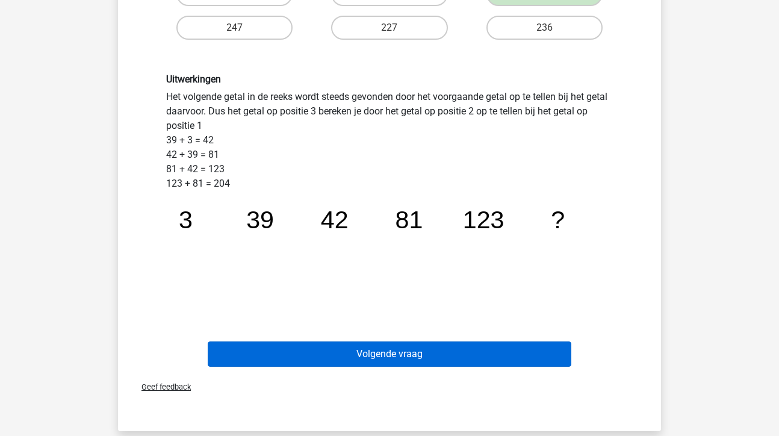
click at [403, 356] on button "Volgende vraag" at bounding box center [390, 353] width 364 height 25
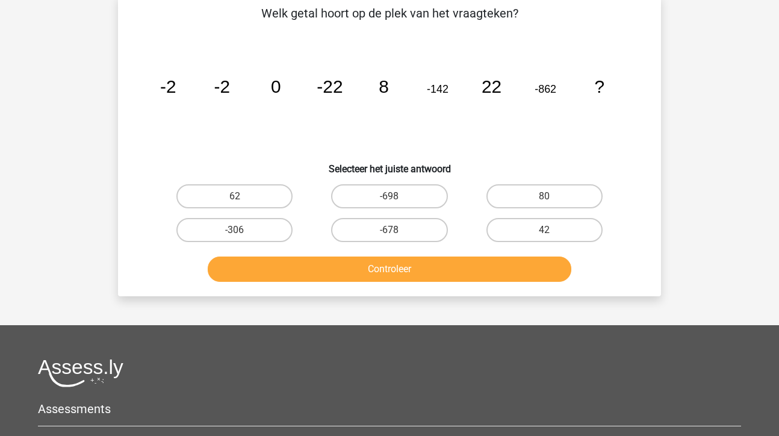
scroll to position [55, 0]
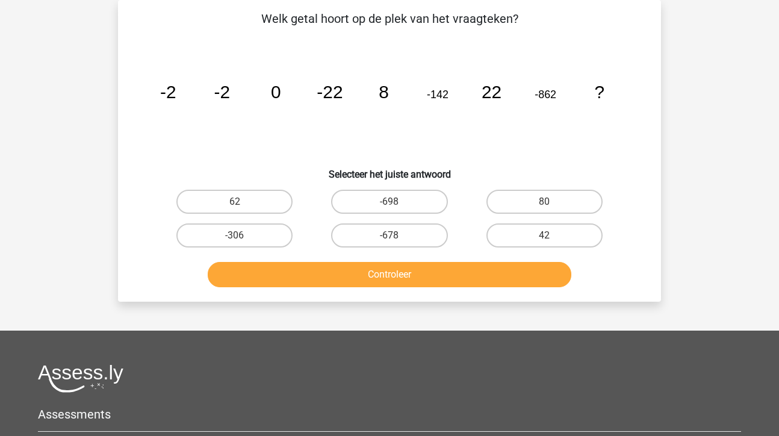
click at [546, 235] on input "42" at bounding box center [548, 239] width 8 height 8
radio input "true"
click at [457, 285] on button "Controleer" at bounding box center [390, 274] width 364 height 25
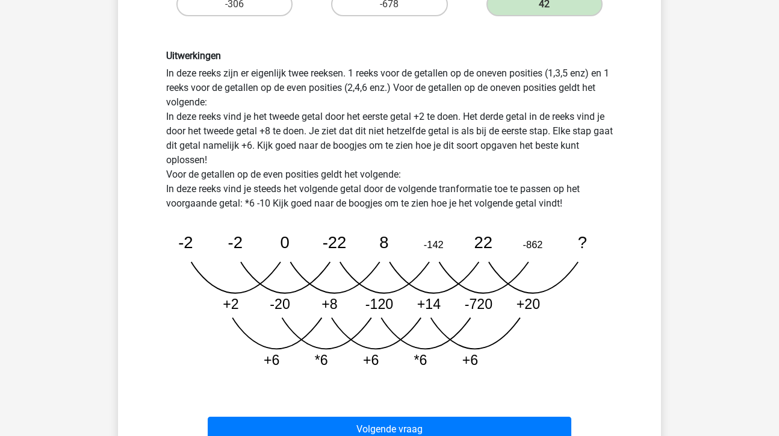
scroll to position [288, 0]
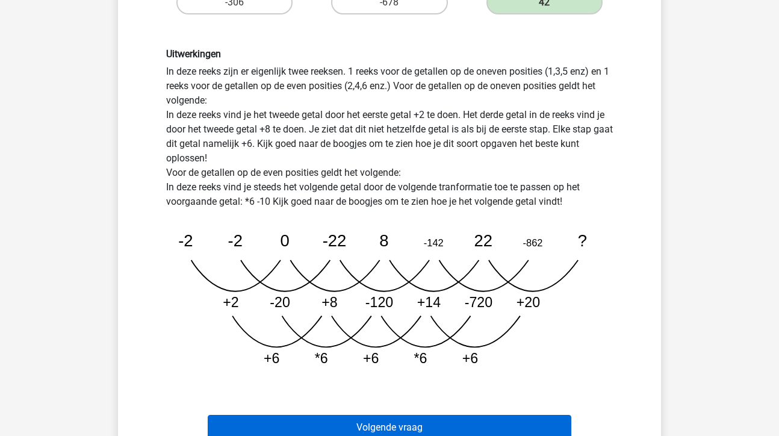
click at [399, 422] on button "Volgende vraag" at bounding box center [390, 427] width 364 height 25
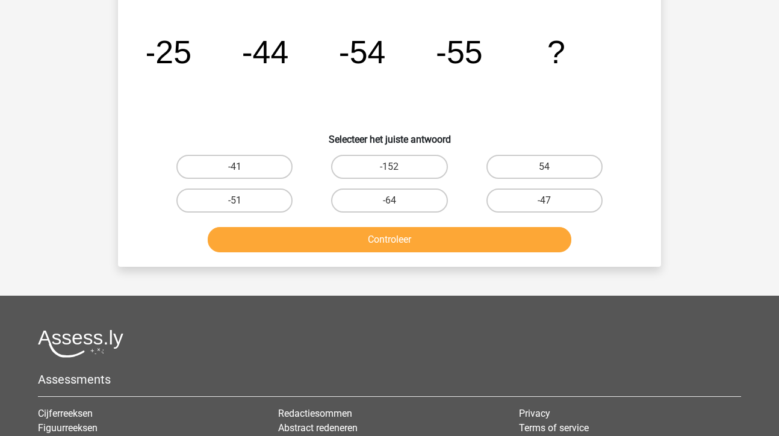
scroll to position [55, 0]
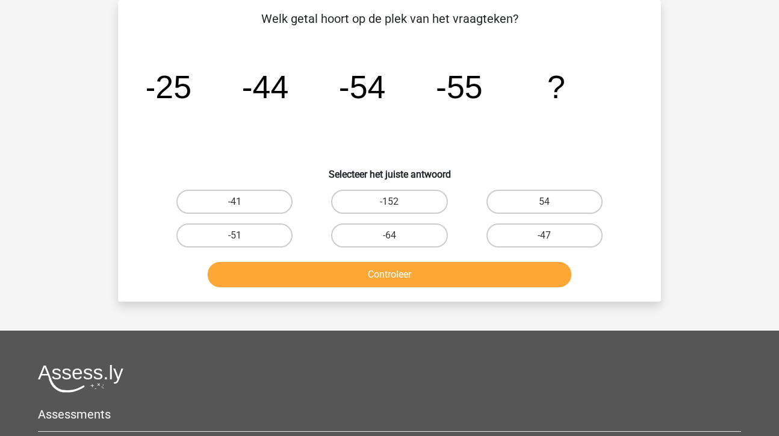
click at [394, 237] on input "-64" at bounding box center [393, 239] width 8 height 8
radio input "true"
click at [397, 276] on button "Controleer" at bounding box center [390, 274] width 364 height 25
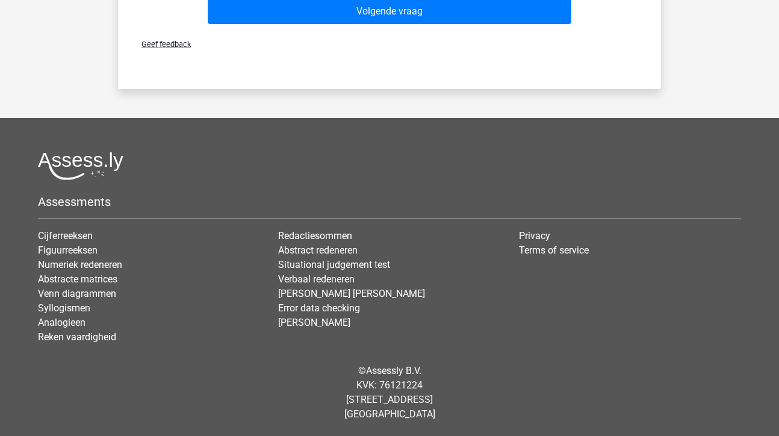
scroll to position [627, 0]
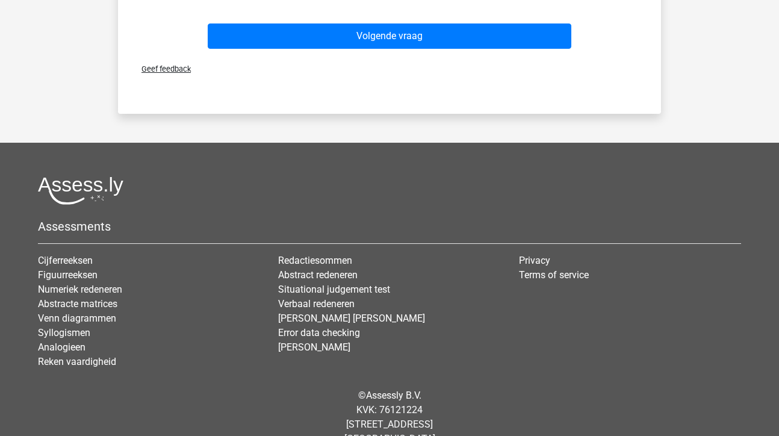
scroll to position [578, 0]
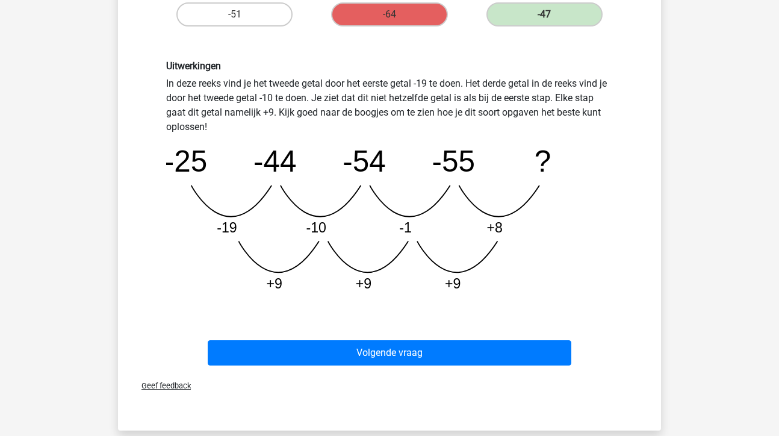
scroll to position [274, 0]
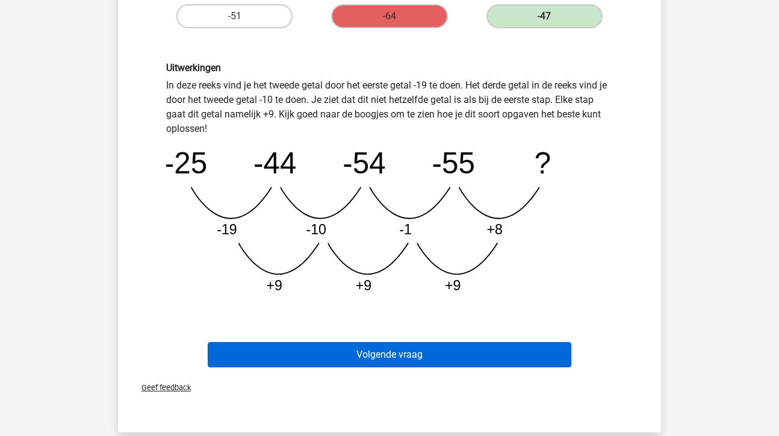
click at [406, 351] on button "Volgende vraag" at bounding box center [390, 354] width 364 height 25
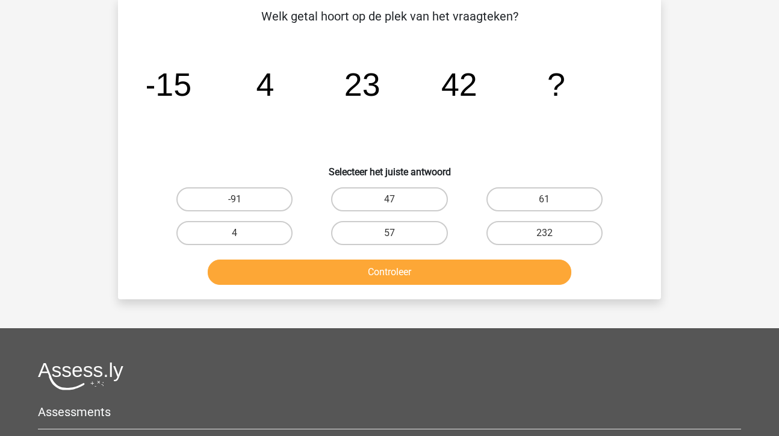
scroll to position [55, 0]
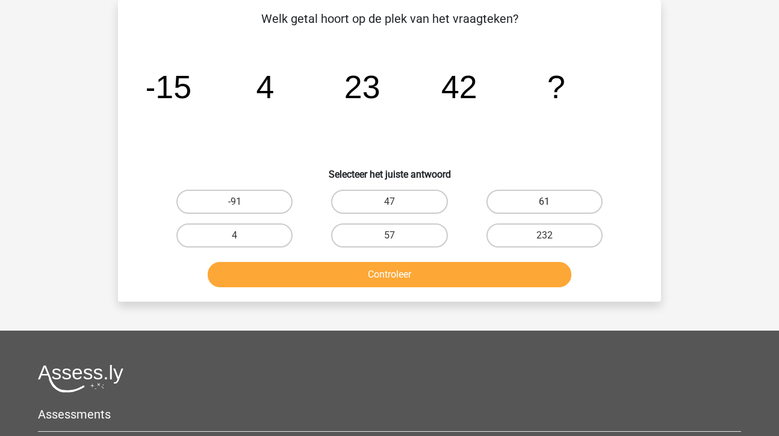
click at [534, 199] on label "61" at bounding box center [544, 202] width 116 height 24
click at [544, 202] on input "61" at bounding box center [548, 206] width 8 height 8
radio input "true"
click at [409, 276] on button "Controleer" at bounding box center [390, 274] width 364 height 25
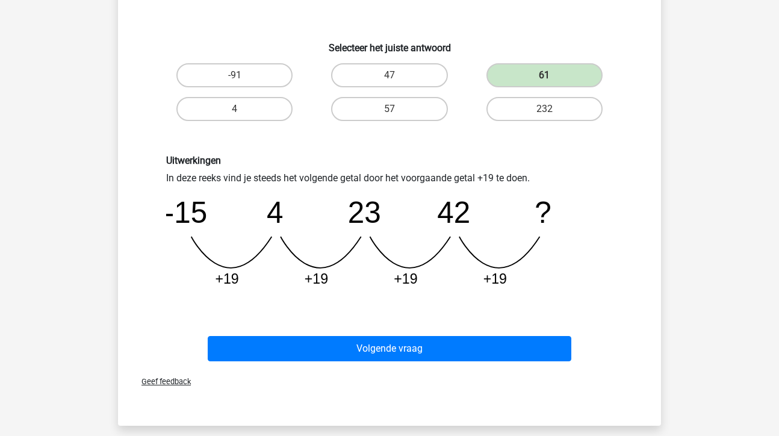
scroll to position [183, 0]
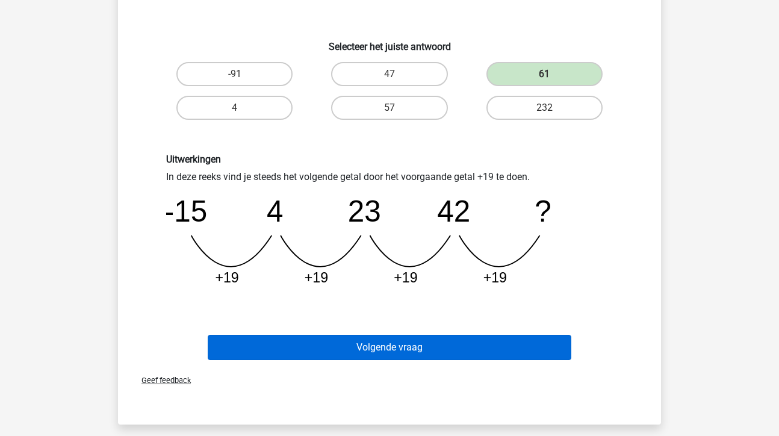
click at [395, 354] on button "Volgende vraag" at bounding box center [390, 347] width 364 height 25
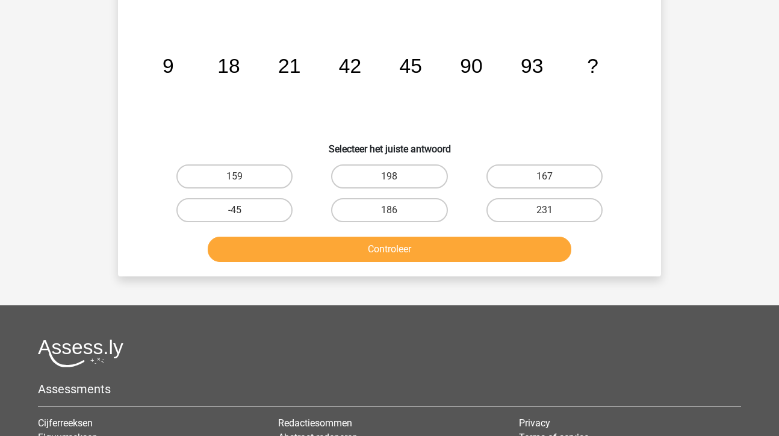
scroll to position [55, 0]
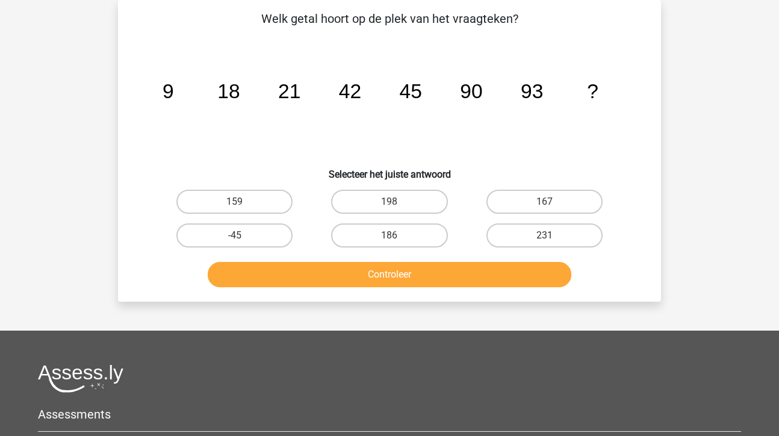
click at [389, 236] on input "186" at bounding box center [393, 239] width 8 height 8
radio input "true"
click at [370, 277] on button "Controleer" at bounding box center [390, 274] width 364 height 25
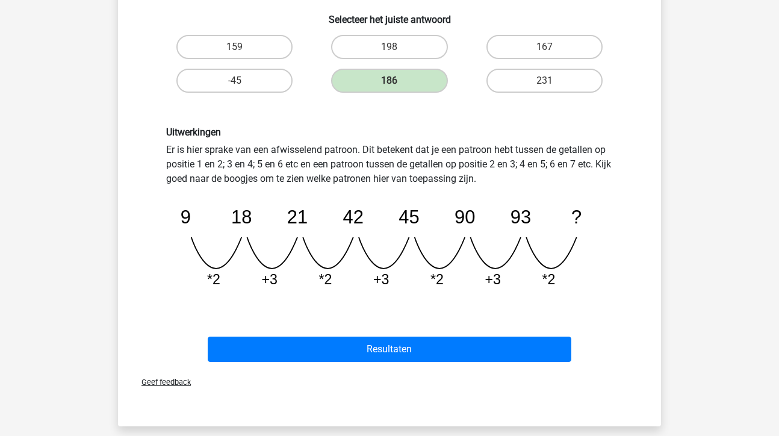
scroll to position [211, 0]
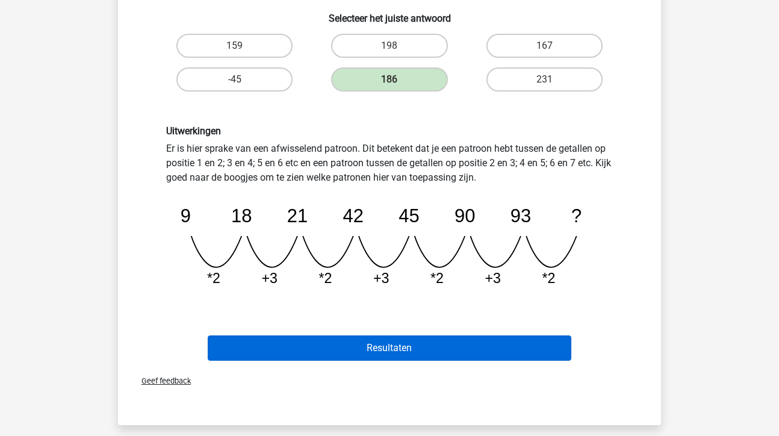
click at [399, 351] on button "Resultaten" at bounding box center [390, 347] width 364 height 25
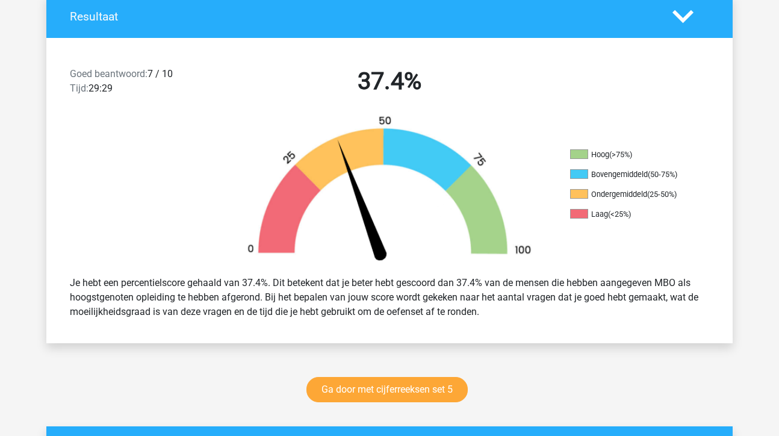
scroll to position [277, 0]
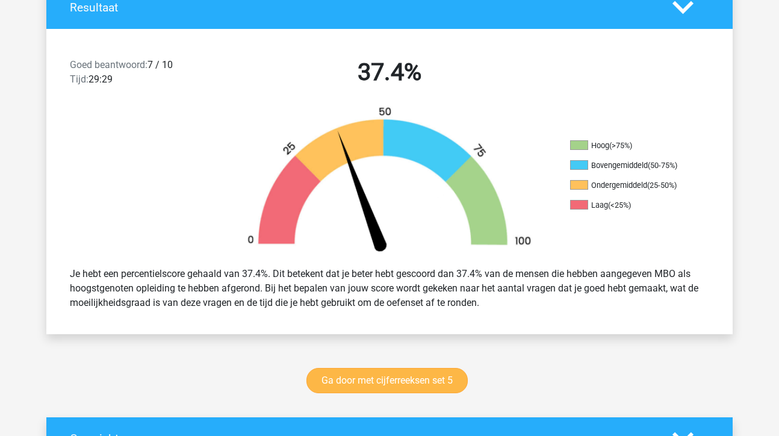
click at [388, 376] on link "Ga door met cijferreeksen set 5" at bounding box center [386, 380] width 161 height 25
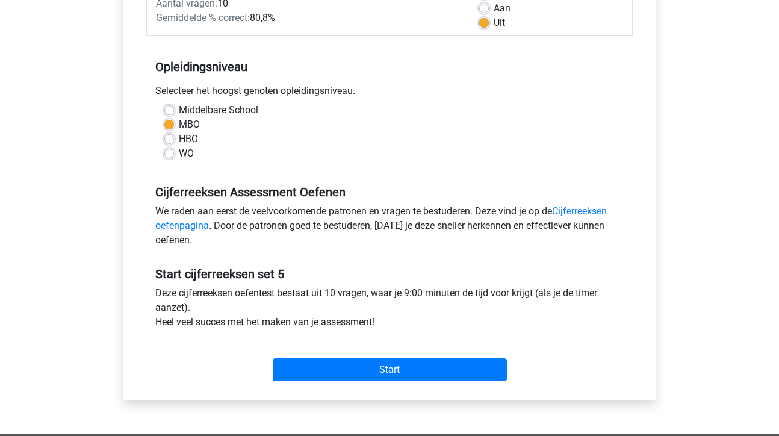
scroll to position [209, 0]
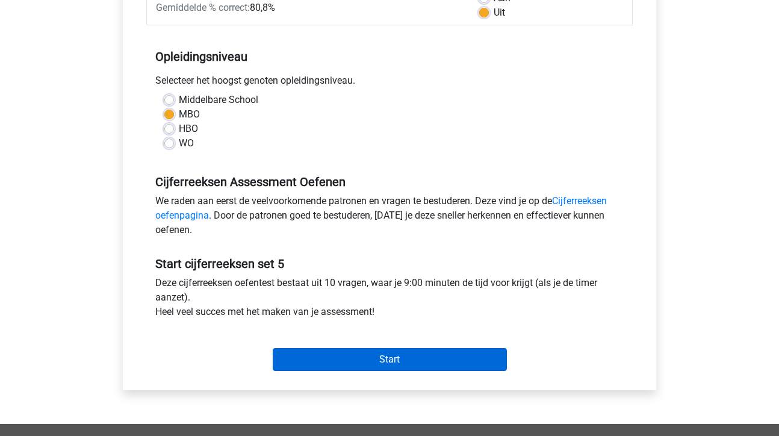
click at [392, 356] on input "Start" at bounding box center [390, 359] width 234 height 23
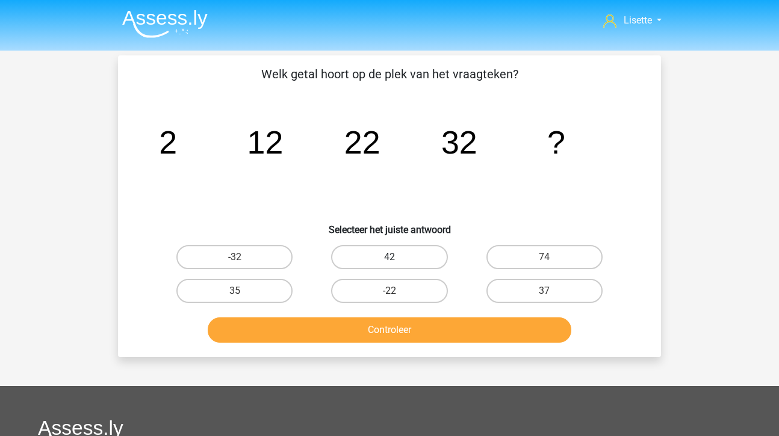
click at [390, 255] on label "42" at bounding box center [389, 257] width 116 height 24
click at [390, 257] on input "42" at bounding box center [393, 261] width 8 height 8
radio input "true"
click at [390, 338] on button "Controleer" at bounding box center [390, 329] width 364 height 25
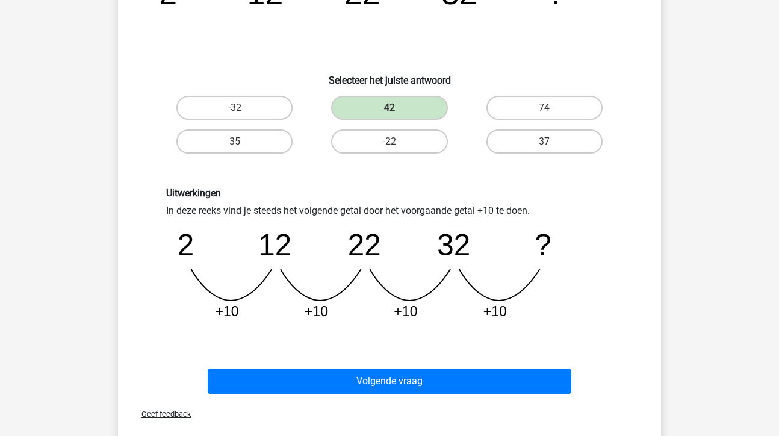
scroll to position [150, 0]
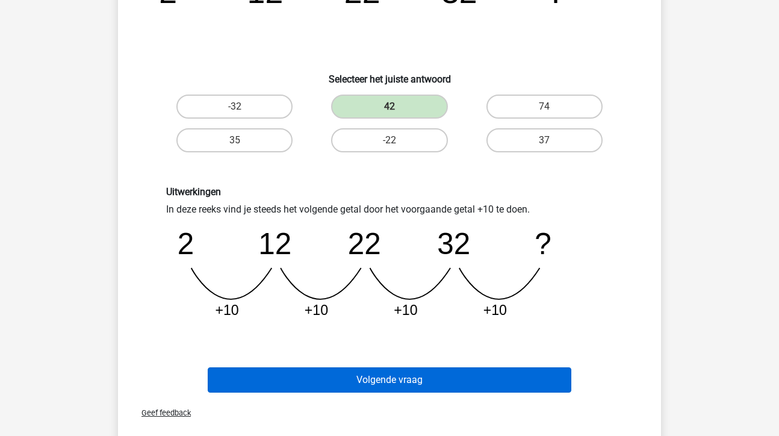
click at [418, 380] on button "Volgende vraag" at bounding box center [390, 379] width 364 height 25
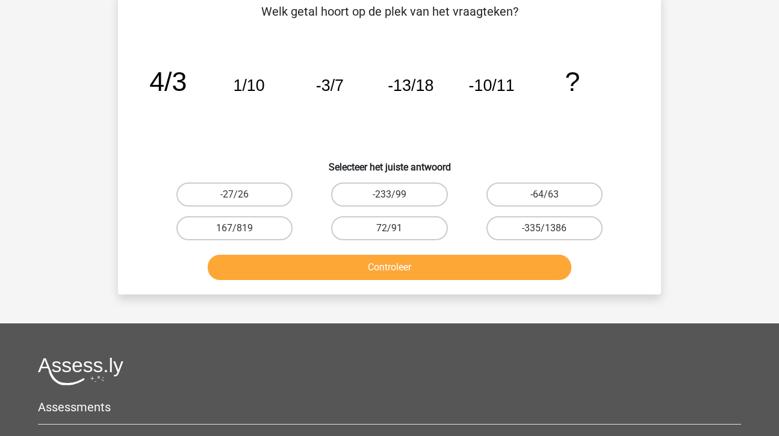
scroll to position [55, 0]
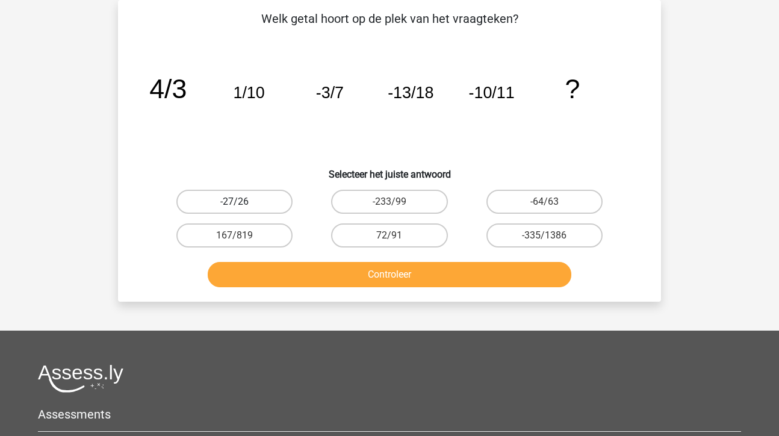
click at [261, 202] on label "-27/26" at bounding box center [234, 202] width 116 height 24
click at [243, 202] on input "-27/26" at bounding box center [239, 206] width 8 height 8
radio input "true"
click at [327, 273] on button "Controleer" at bounding box center [390, 274] width 364 height 25
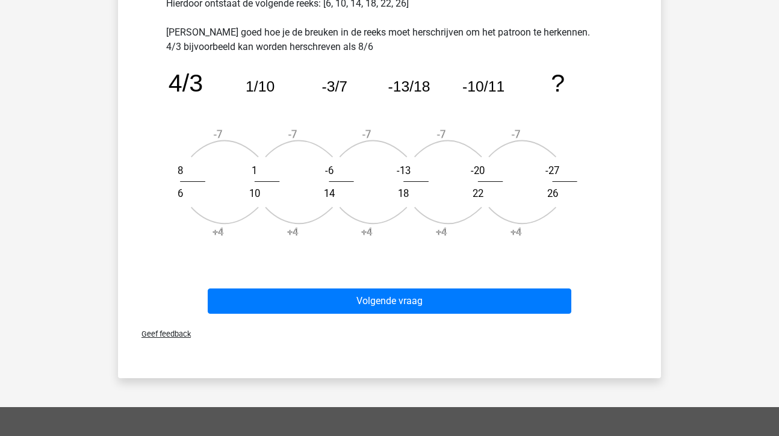
scroll to position [433, 0]
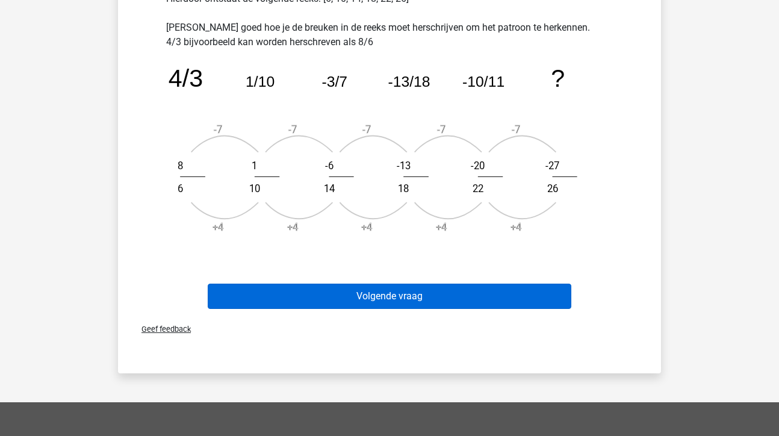
click at [347, 299] on button "Volgende vraag" at bounding box center [390, 295] width 364 height 25
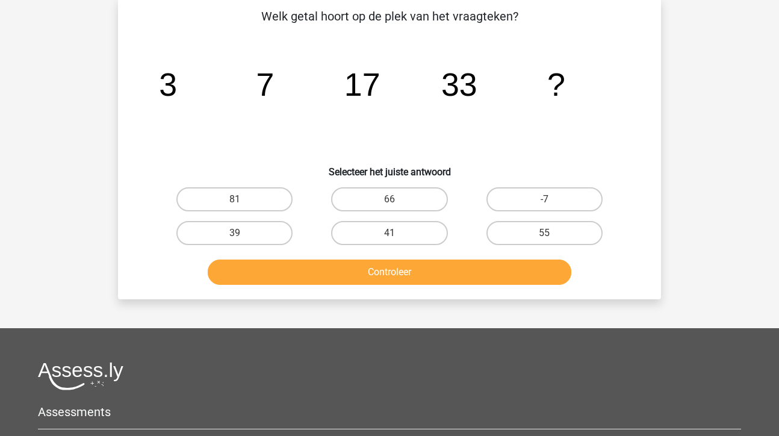
scroll to position [55, 0]
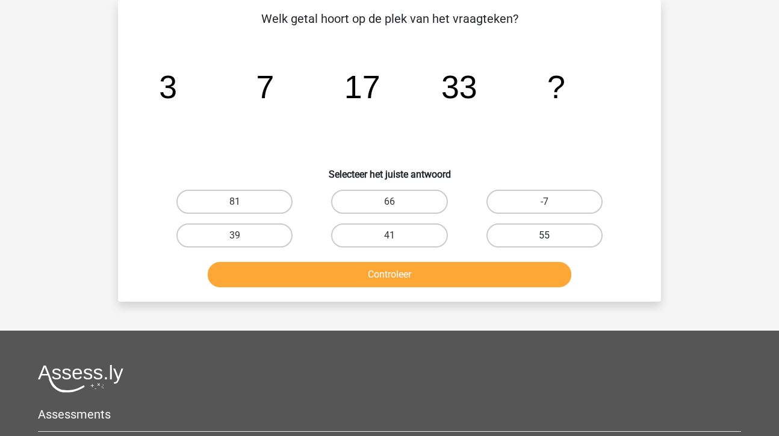
click at [540, 238] on label "55" at bounding box center [544, 235] width 116 height 24
click at [544, 238] on input "55" at bounding box center [548, 239] width 8 height 8
radio input "true"
click at [372, 273] on button "Controleer" at bounding box center [390, 274] width 364 height 25
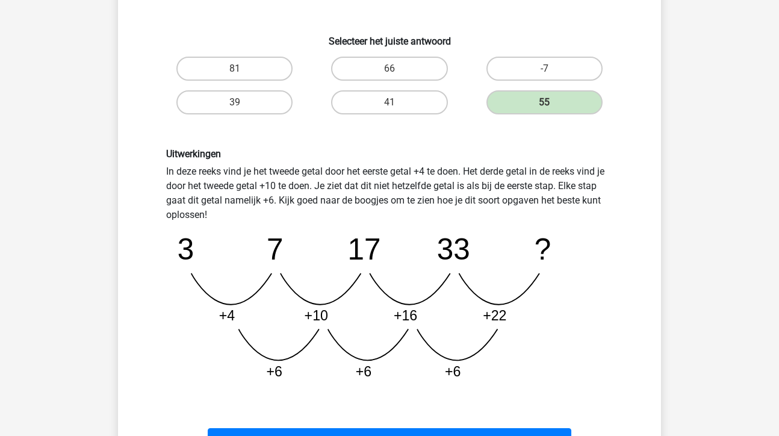
scroll to position [197, 0]
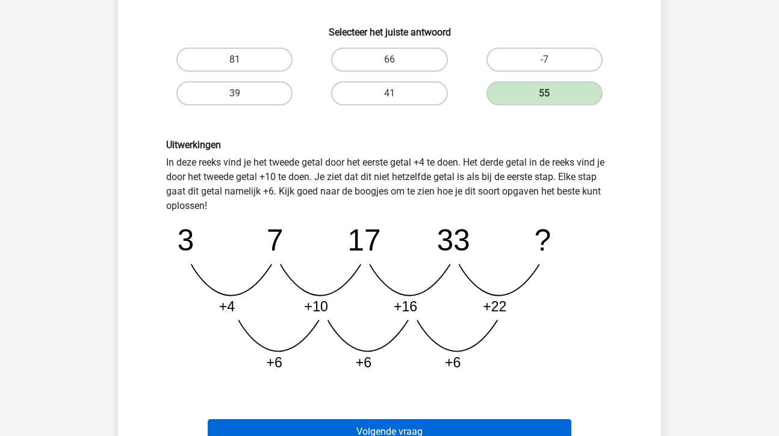
click at [411, 430] on button "Volgende vraag" at bounding box center [390, 431] width 364 height 25
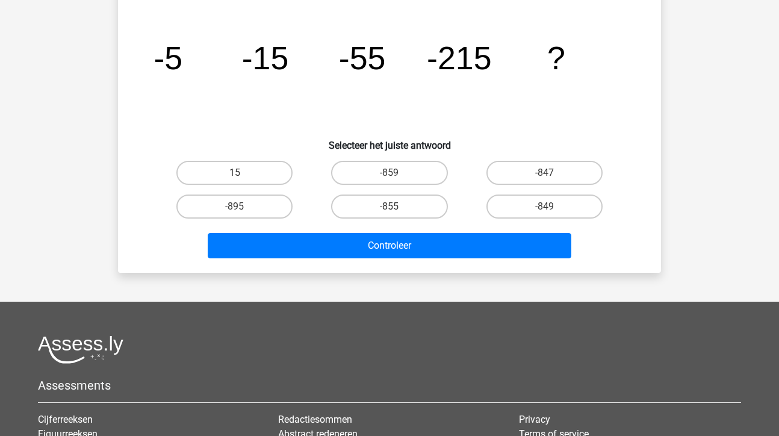
scroll to position [55, 0]
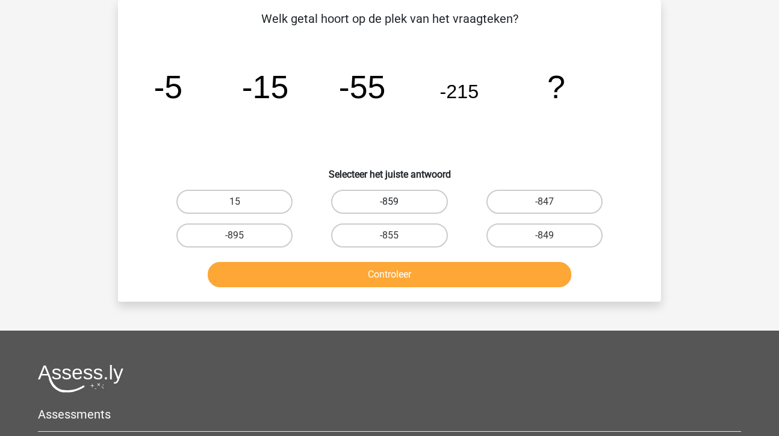
click at [400, 205] on label "-859" at bounding box center [389, 202] width 116 height 24
click at [397, 205] on input "-859" at bounding box center [393, 206] width 8 height 8
radio input "true"
click at [394, 280] on button "Controleer" at bounding box center [390, 274] width 364 height 25
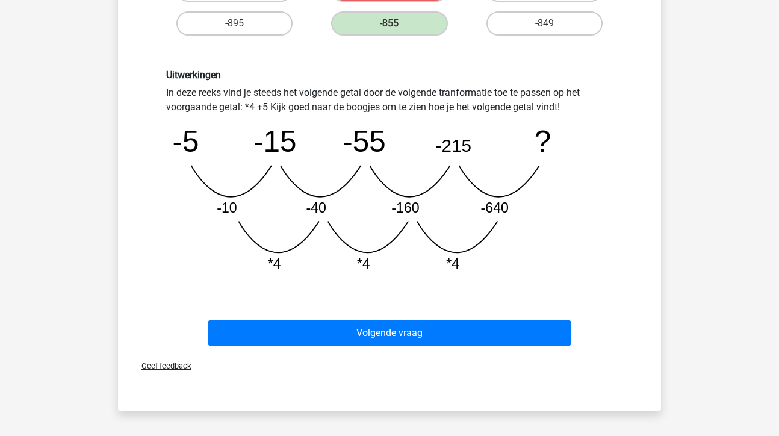
scroll to position [268, 0]
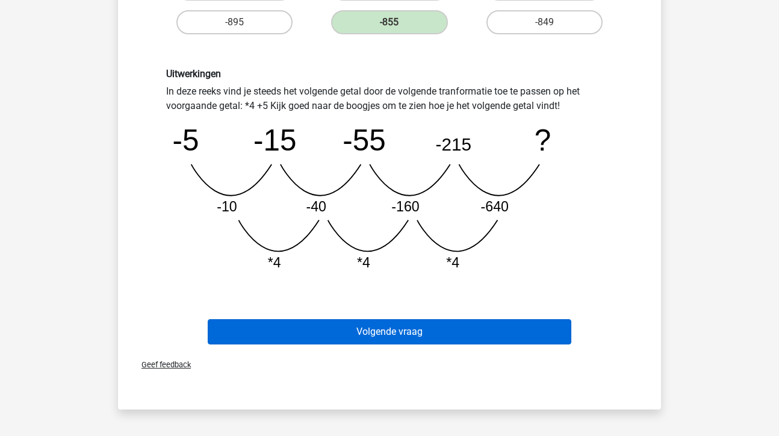
click at [407, 329] on button "Volgende vraag" at bounding box center [390, 331] width 364 height 25
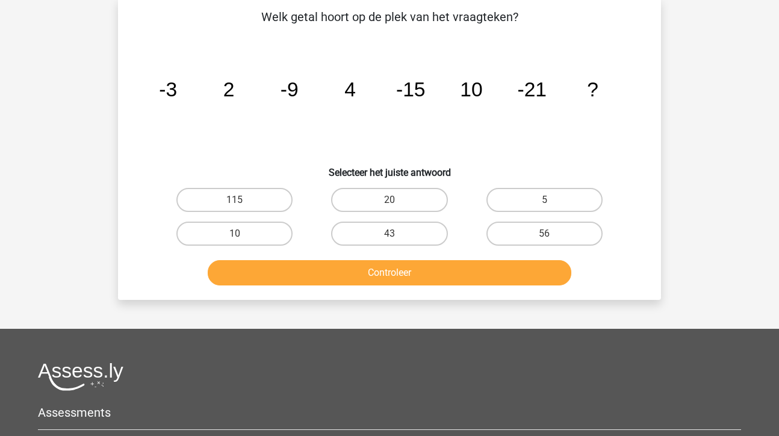
scroll to position [55, 0]
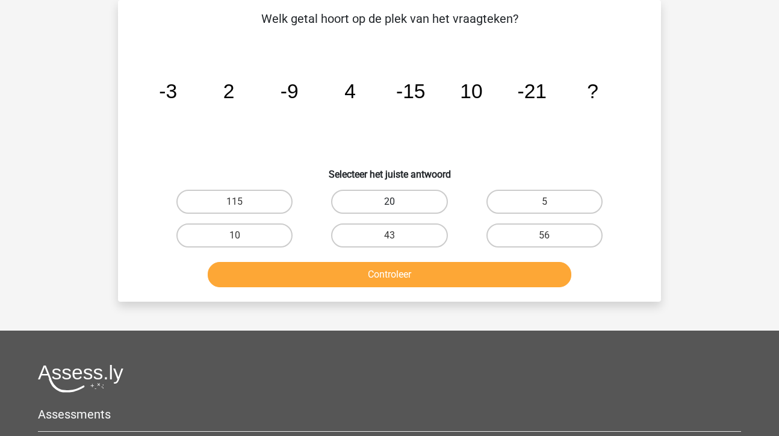
click at [398, 196] on label "20" at bounding box center [389, 202] width 116 height 24
click at [397, 202] on input "20" at bounding box center [393, 206] width 8 height 8
radio input "true"
click at [395, 278] on button "Controleer" at bounding box center [390, 274] width 364 height 25
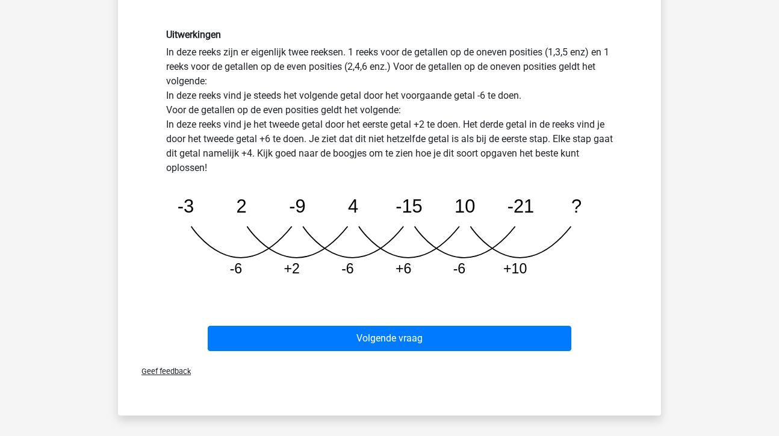
scroll to position [327, 0]
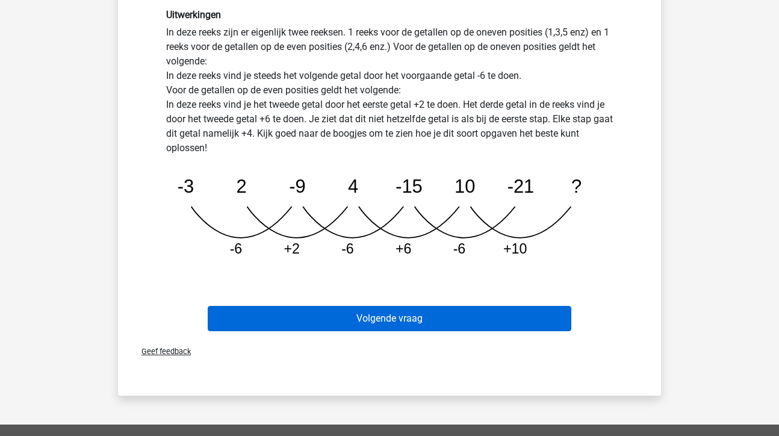
click at [386, 320] on button "Volgende vraag" at bounding box center [390, 318] width 364 height 25
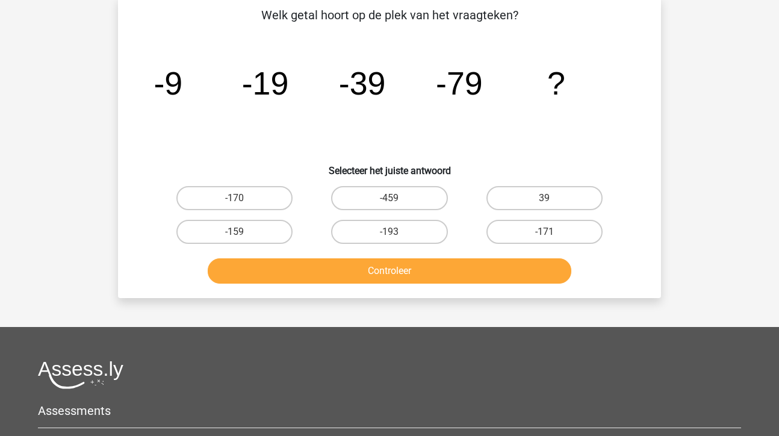
scroll to position [55, 0]
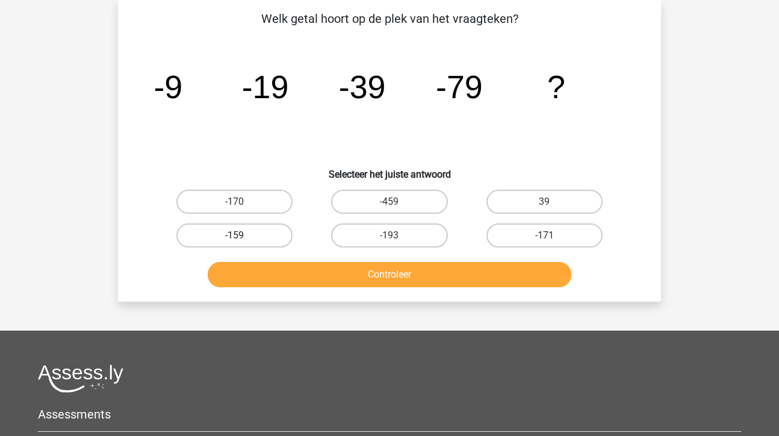
click at [256, 246] on label "-159" at bounding box center [234, 235] width 116 height 24
click at [243, 243] on input "-159" at bounding box center [239, 239] width 8 height 8
radio input "true"
click at [333, 278] on button "Controleer" at bounding box center [390, 274] width 364 height 25
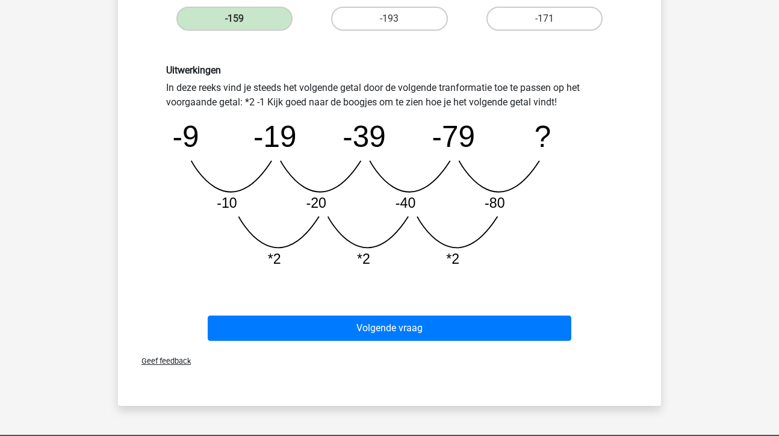
scroll to position [278, 0]
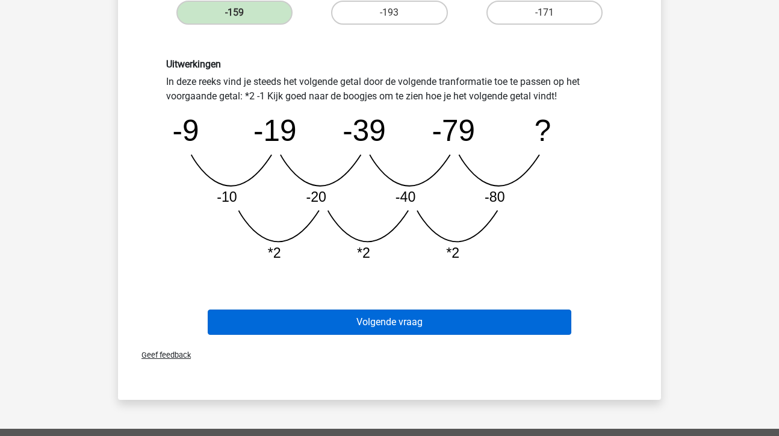
click at [376, 329] on button "Volgende vraag" at bounding box center [390, 321] width 364 height 25
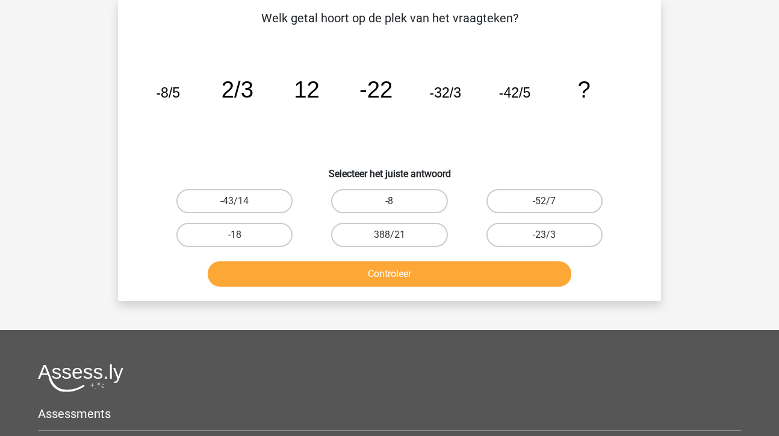
scroll to position [55, 0]
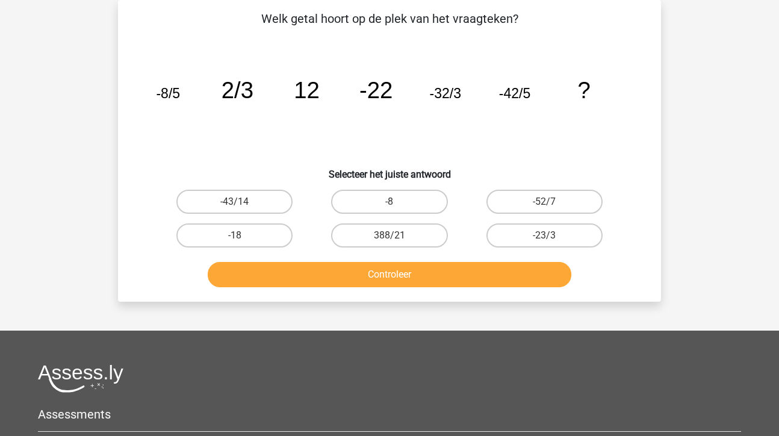
click at [529, 248] on div "-23/3" at bounding box center [544, 235] width 155 height 34
click at [542, 233] on label "-23/3" at bounding box center [544, 235] width 116 height 24
click at [544, 235] on input "-23/3" at bounding box center [548, 239] width 8 height 8
radio input "true"
click at [414, 278] on button "Controleer" at bounding box center [390, 274] width 364 height 25
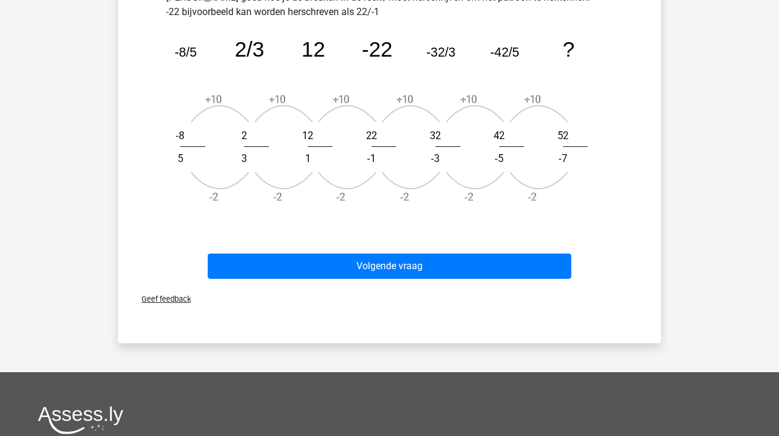
scroll to position [468, 0]
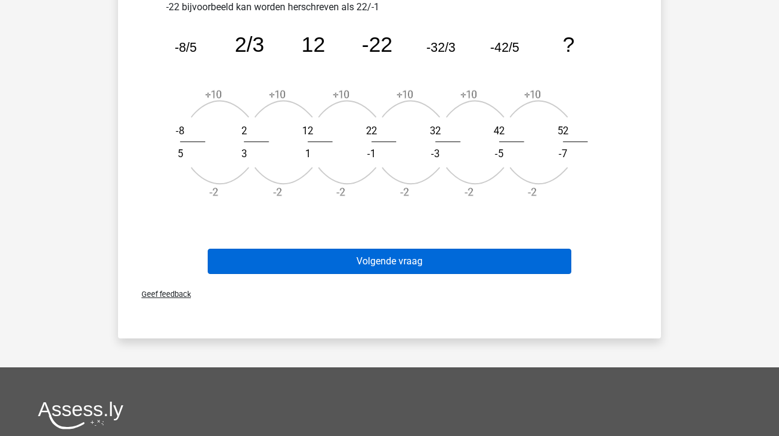
click at [439, 253] on button "Volgende vraag" at bounding box center [390, 261] width 364 height 25
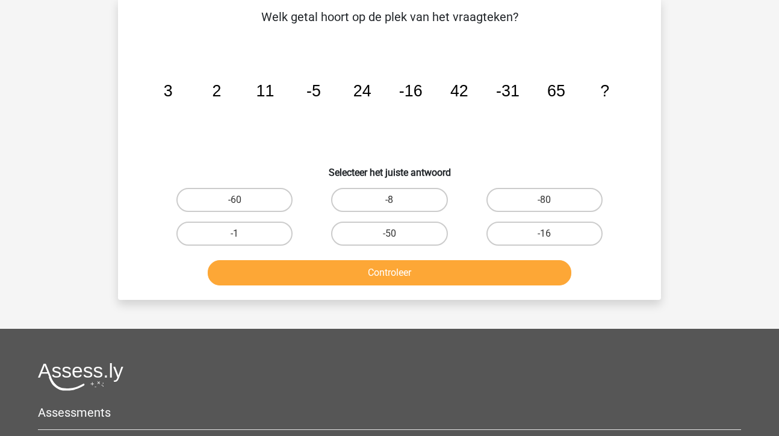
scroll to position [55, 0]
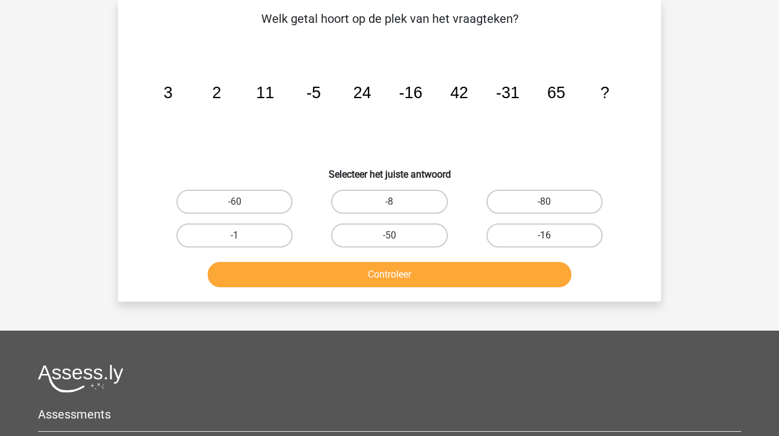
click at [536, 235] on label "-16" at bounding box center [544, 235] width 116 height 24
click at [544, 235] on input "-16" at bounding box center [548, 239] width 8 height 8
radio input "true"
click at [372, 275] on button "Controleer" at bounding box center [390, 274] width 364 height 25
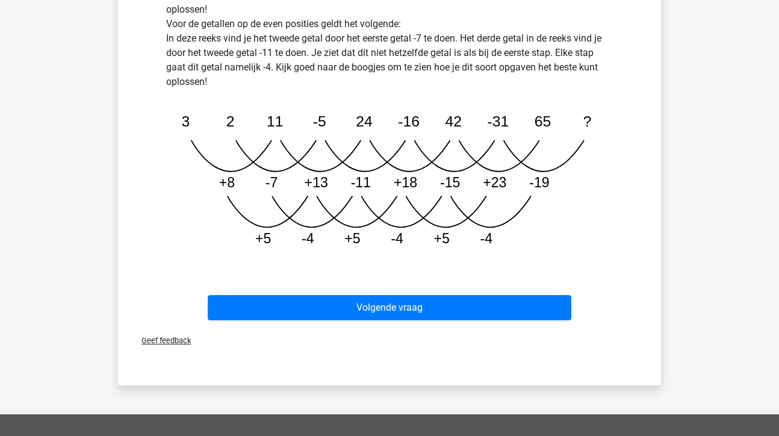
scroll to position [447, 0]
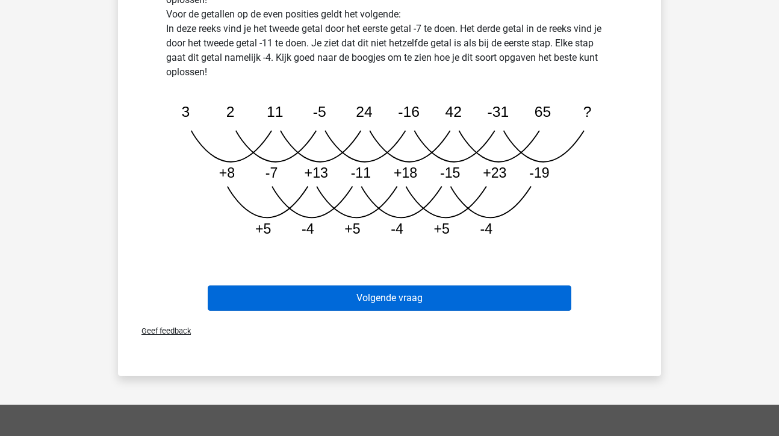
click at [395, 292] on button "Volgende vraag" at bounding box center [390, 297] width 364 height 25
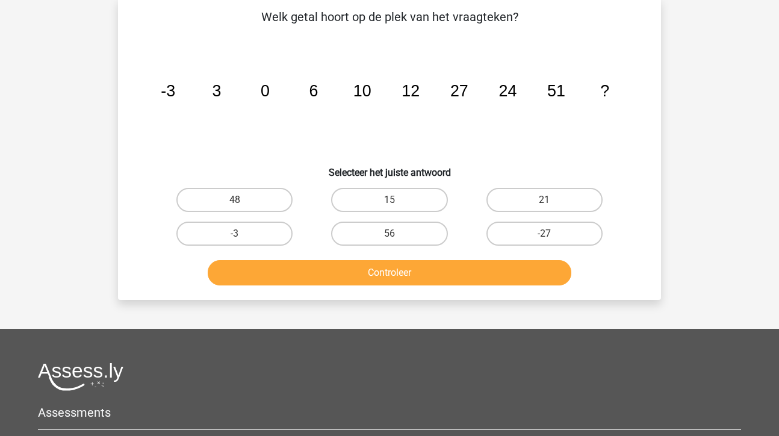
scroll to position [55, 0]
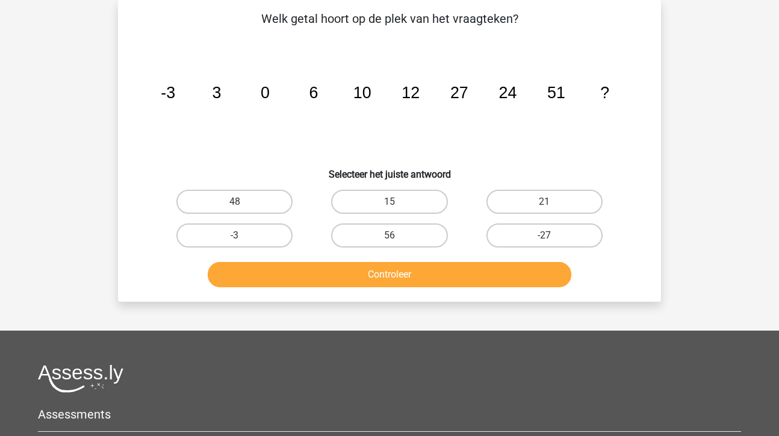
click at [393, 236] on input "56" at bounding box center [393, 239] width 8 height 8
radio input "true"
click at [413, 275] on button "Controleer" at bounding box center [390, 274] width 364 height 25
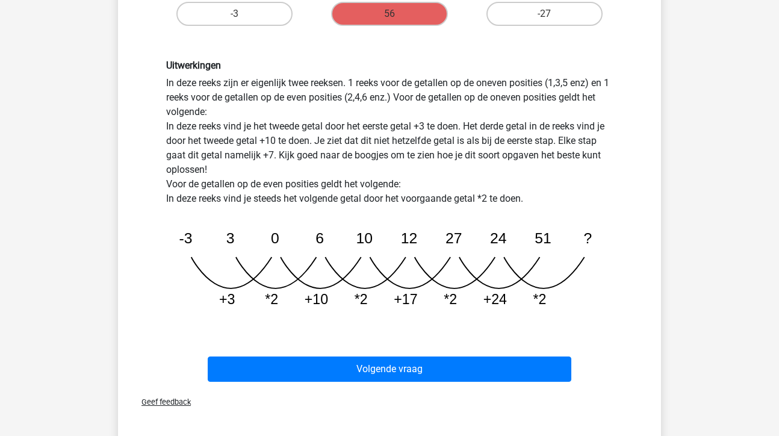
scroll to position [283, 0]
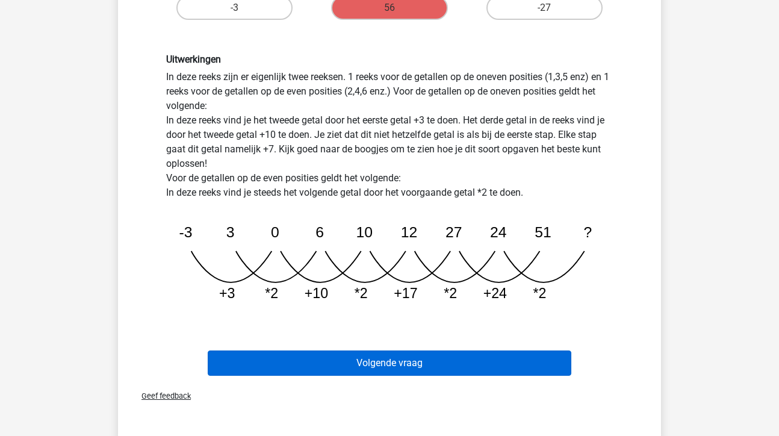
click at [461, 356] on button "Volgende vraag" at bounding box center [390, 362] width 364 height 25
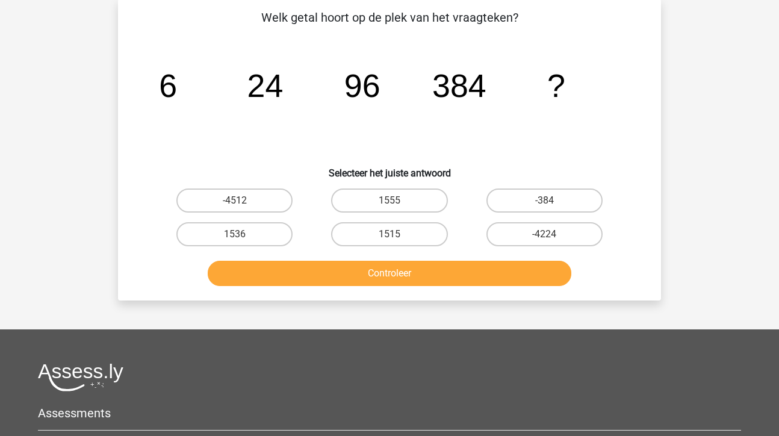
scroll to position [55, 0]
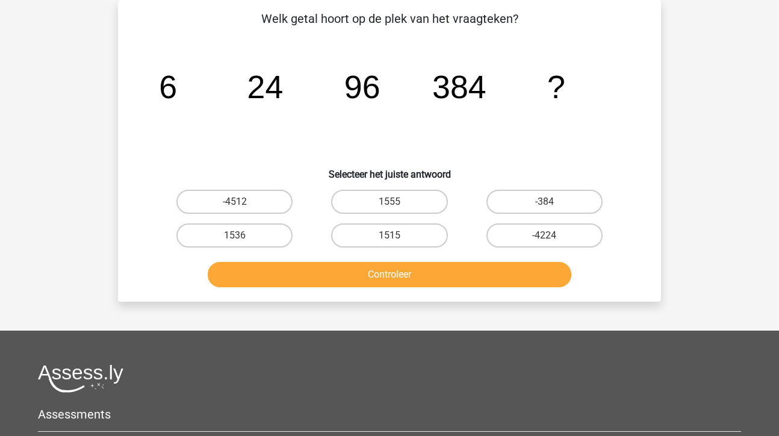
click at [233, 220] on div "1536" at bounding box center [234, 235] width 155 height 34
click at [269, 238] on label "1536" at bounding box center [234, 235] width 116 height 24
click at [243, 238] on input "1536" at bounding box center [239, 239] width 8 height 8
radio input "true"
click at [360, 276] on button "Controleer" at bounding box center [390, 274] width 364 height 25
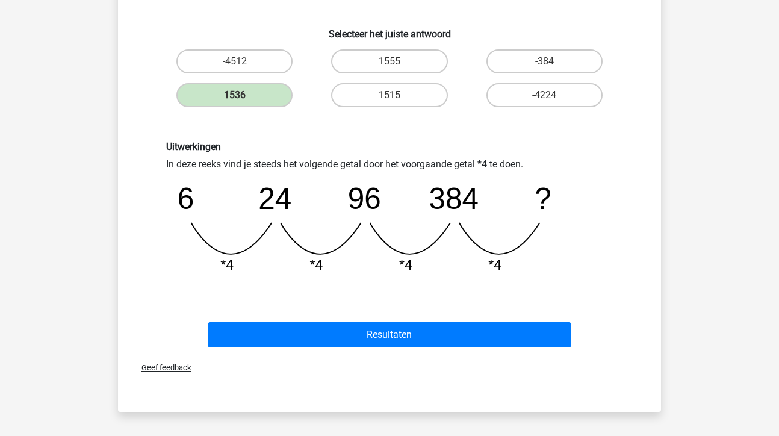
scroll to position [197, 0]
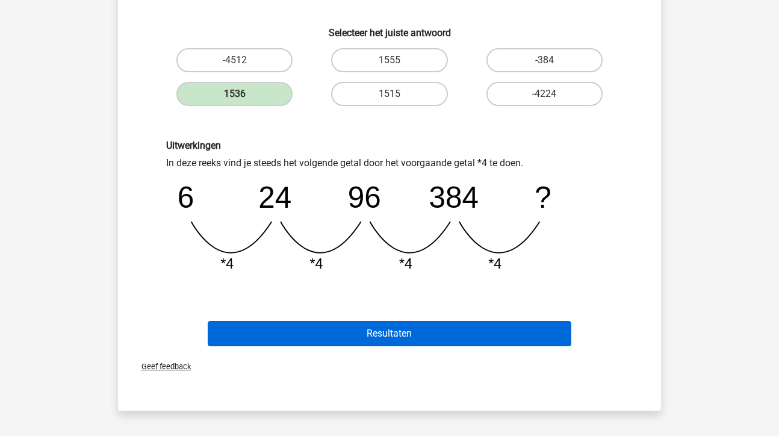
click at [420, 332] on button "Resultaten" at bounding box center [390, 333] width 364 height 25
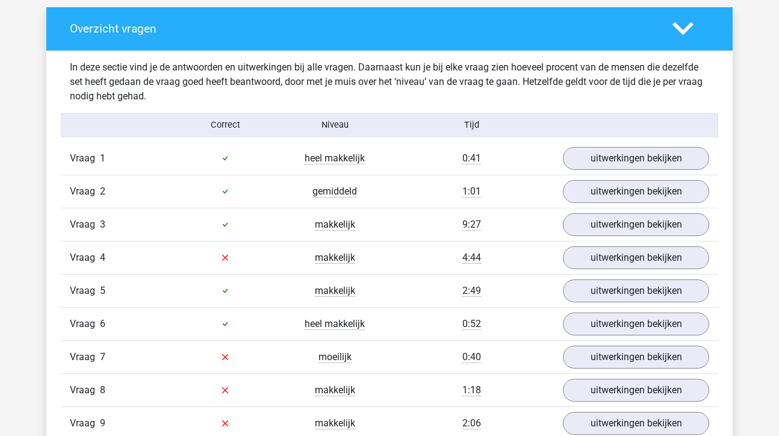
scroll to position [699, 0]
